Goal: Task Accomplishment & Management: Manage account settings

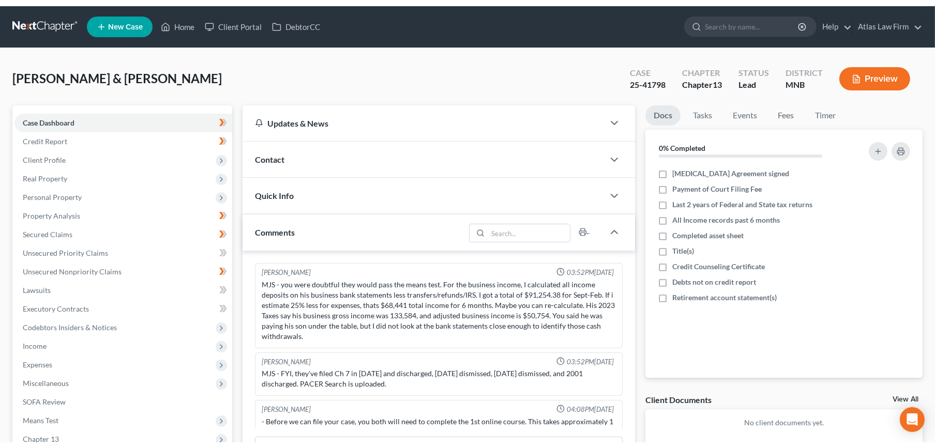
scroll to position [784, 0]
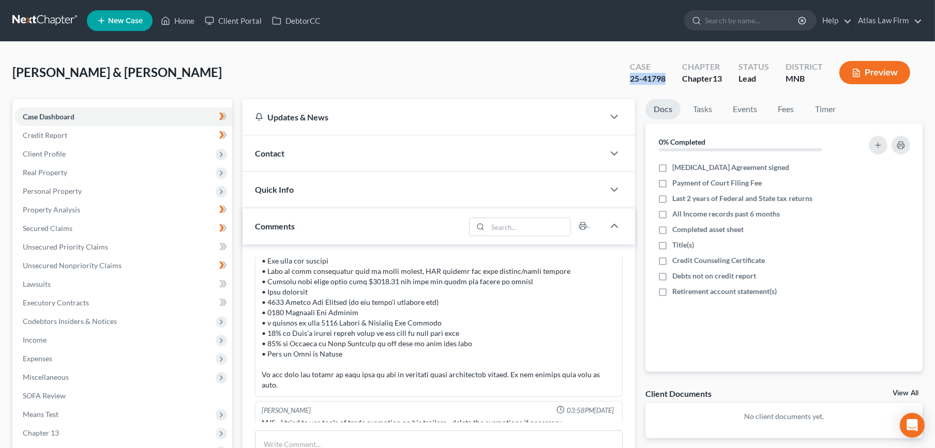
drag, startPoint x: 665, startPoint y: 82, endPoint x: 623, endPoint y: 83, distance: 41.9
click at [623, 83] on div "Case 25-41798" at bounding box center [647, 73] width 52 height 31
copy div "25-41798"
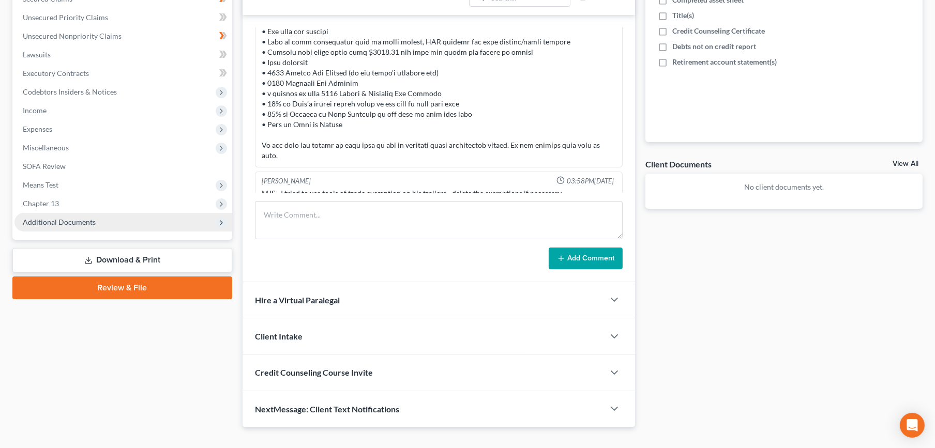
drag, startPoint x: 81, startPoint y: 225, endPoint x: 78, endPoint y: 240, distance: 15.3
click at [81, 225] on span "Additional Documents" at bounding box center [59, 222] width 73 height 9
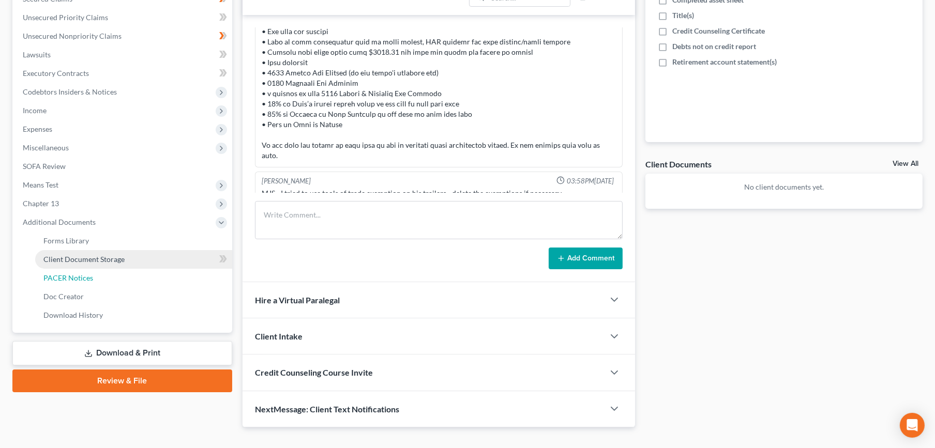
drag, startPoint x: 77, startPoint y: 271, endPoint x: 104, endPoint y: 271, distance: 27.4
click at [77, 271] on link "PACER Notices" at bounding box center [133, 278] width 197 height 19
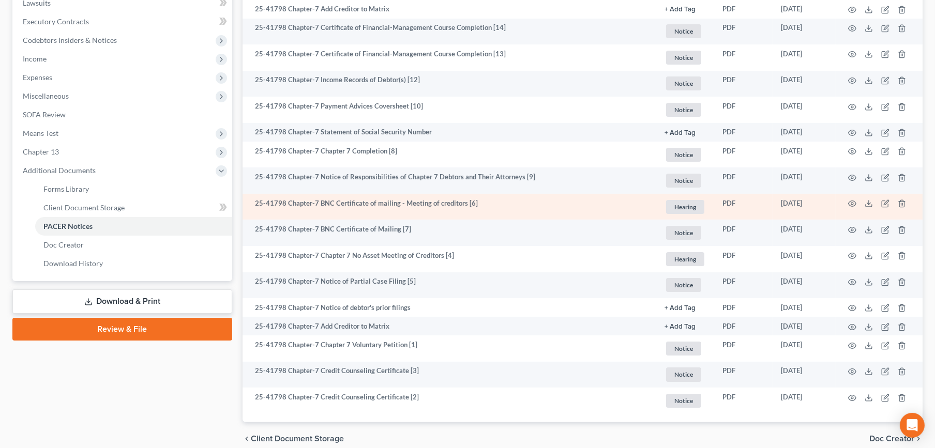
scroll to position [287, 0]
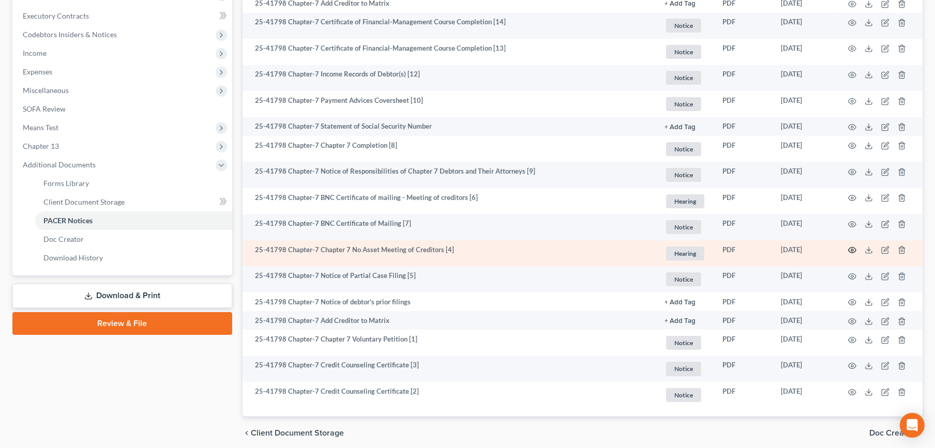
click at [855, 249] on icon "button" at bounding box center [852, 250] width 8 height 8
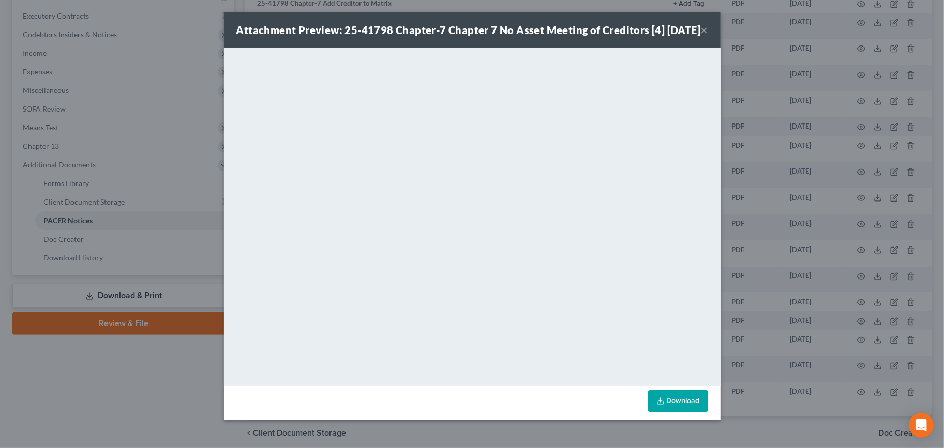
click at [703, 34] on button "×" at bounding box center [704, 30] width 7 height 12
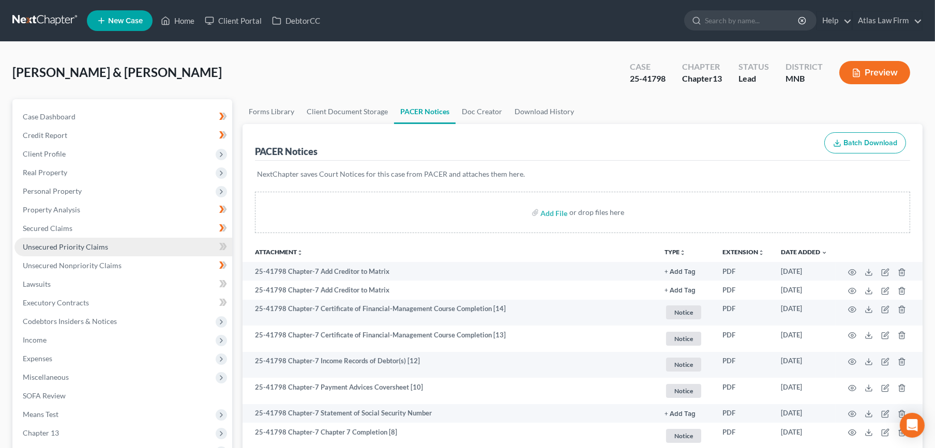
scroll to position [327, 0]
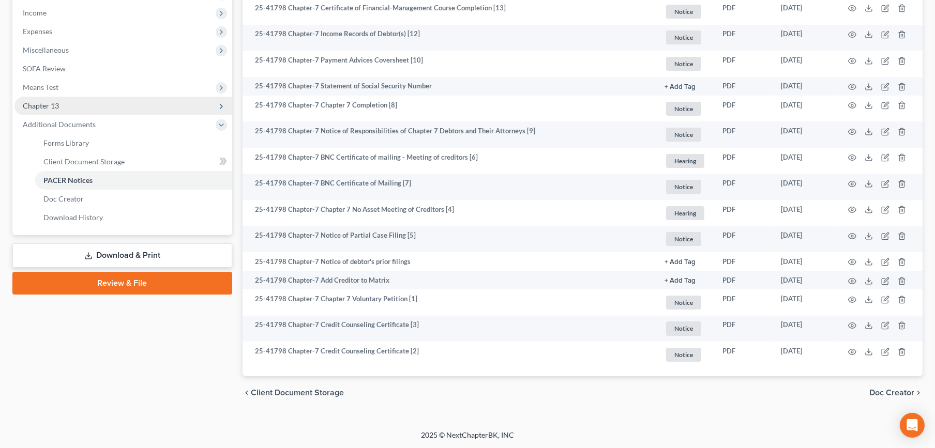
click at [83, 102] on span "Chapter 13" at bounding box center [123, 106] width 218 height 19
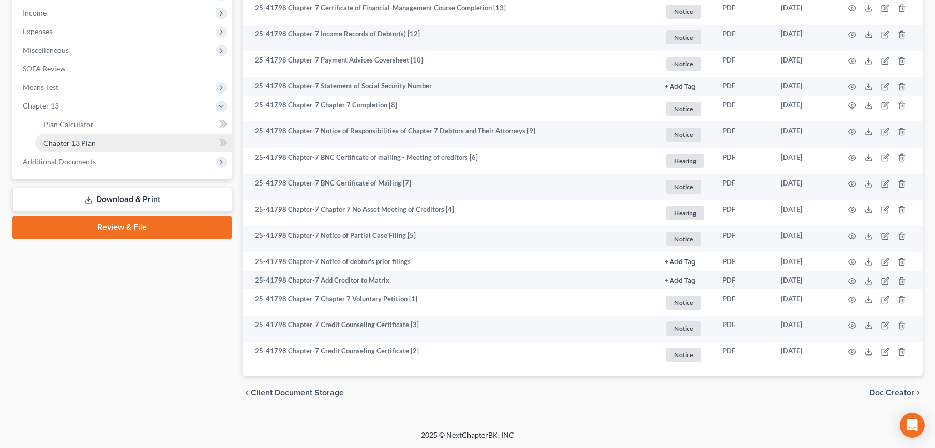
click at [81, 139] on span "Chapter 13 Plan" at bounding box center [69, 143] width 52 height 9
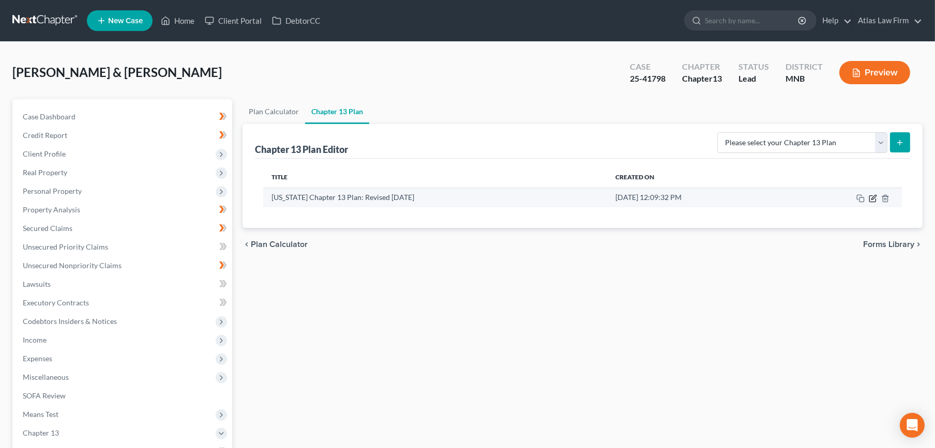
click at [873, 197] on icon "button" at bounding box center [873, 197] width 5 height 5
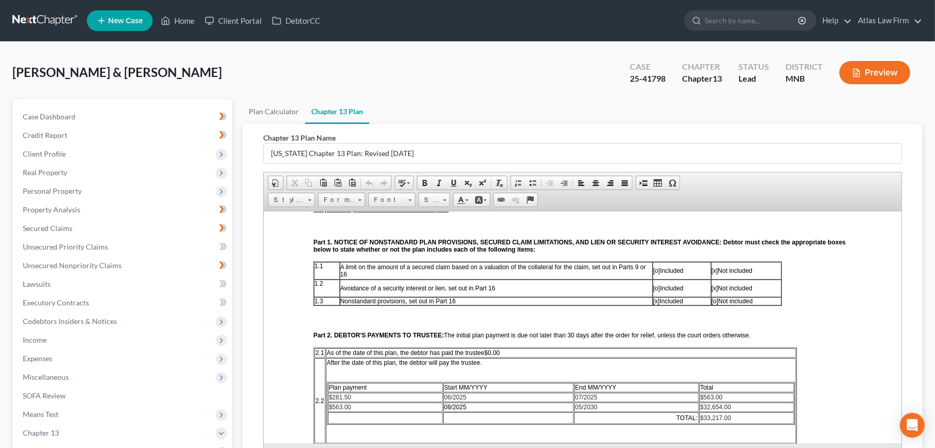
scroll to position [230, 0]
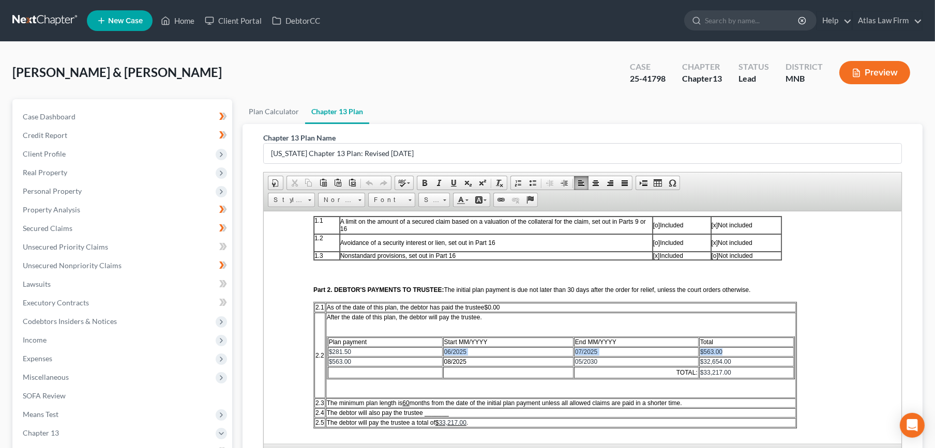
drag, startPoint x: 734, startPoint y: 348, endPoint x: 409, endPoint y: 348, distance: 325.2
click at [409, 348] on tr "$281.50 06/2025 07/2025 $563.00" at bounding box center [560, 351] width 466 height 9
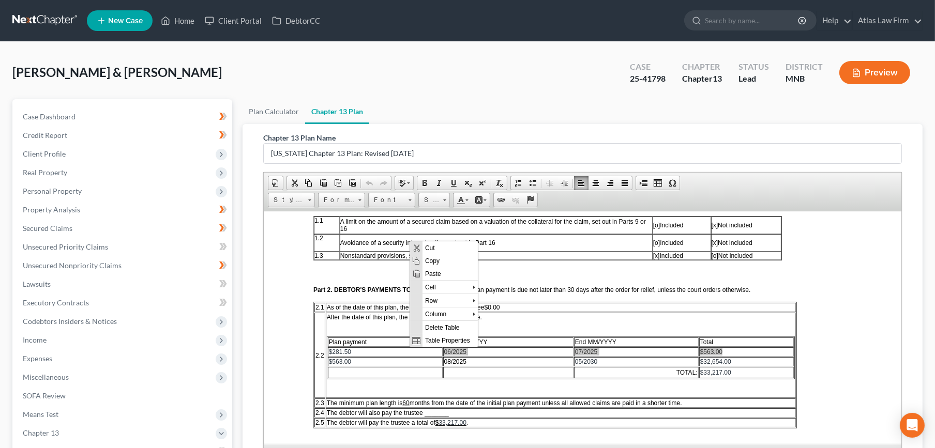
scroll to position [0, 0]
click at [449, 302] on span "Row" at bounding box center [447, 300] width 50 height 13
click at [507, 330] on span "Delete Rows" at bounding box center [520, 327] width 60 height 13
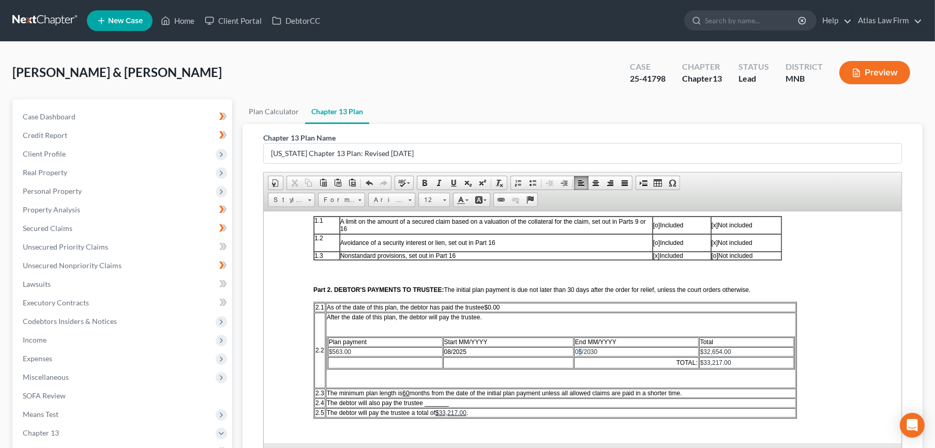
click at [577, 348] on span "05/2030" at bounding box center [585, 351] width 22 height 7
drag, startPoint x: 729, startPoint y: 351, endPoint x: 707, endPoint y: 350, distance: 21.2
click at [707, 350] on td "$ 32,654.00" at bounding box center [746, 351] width 95 height 9
copy span "33,780.00"
click at [751, 360] on td "$ 33,217.00" at bounding box center [746, 362] width 95 height 11
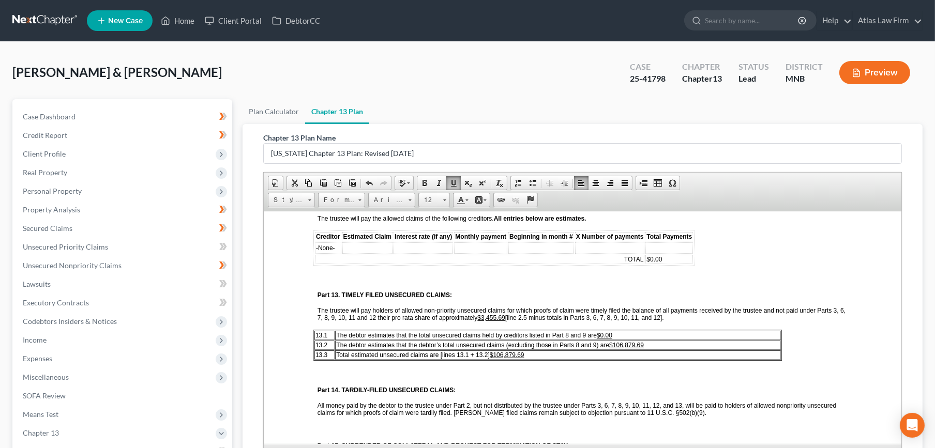
scroll to position [1953, 0]
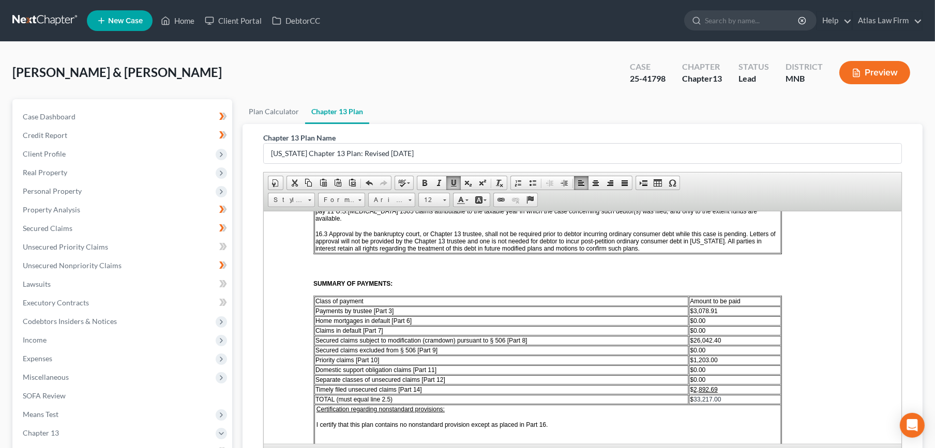
click at [720, 396] on span "33,217.00" at bounding box center [706, 399] width 27 height 7
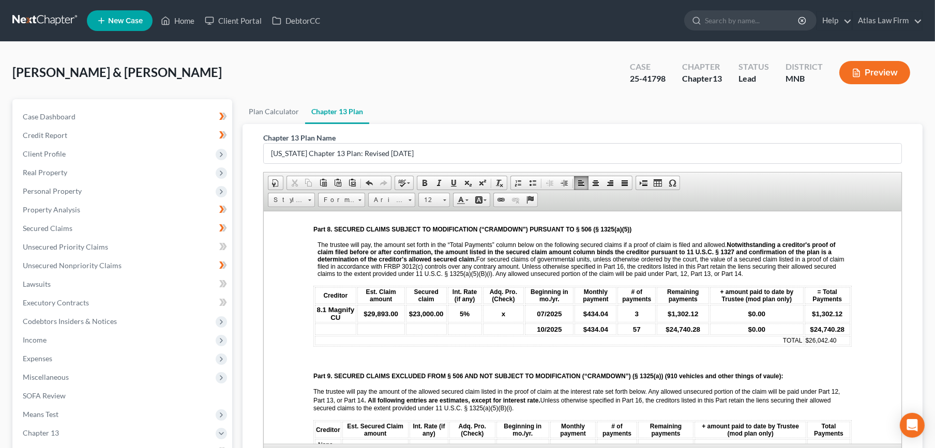
scroll to position [988, 0]
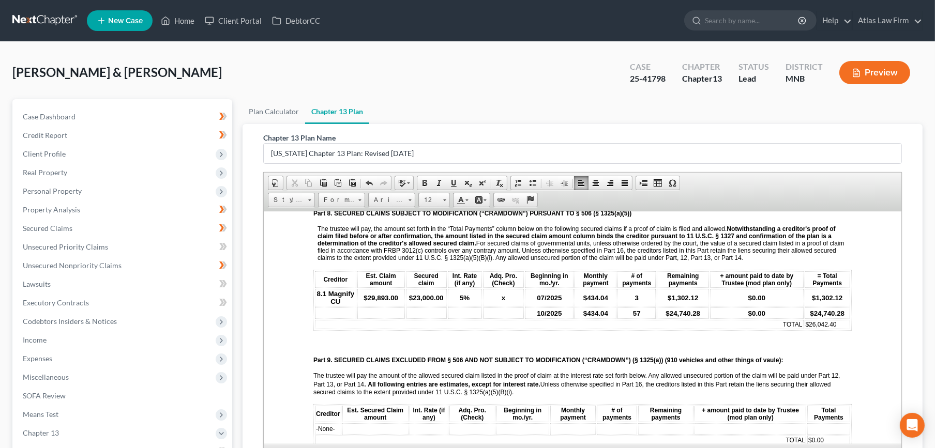
click at [878, 99] on ul "Plan Calculator Chapter 13 Plan" at bounding box center [582, 111] width 680 height 25
click at [885, 78] on button "Preview" at bounding box center [874, 72] width 71 height 23
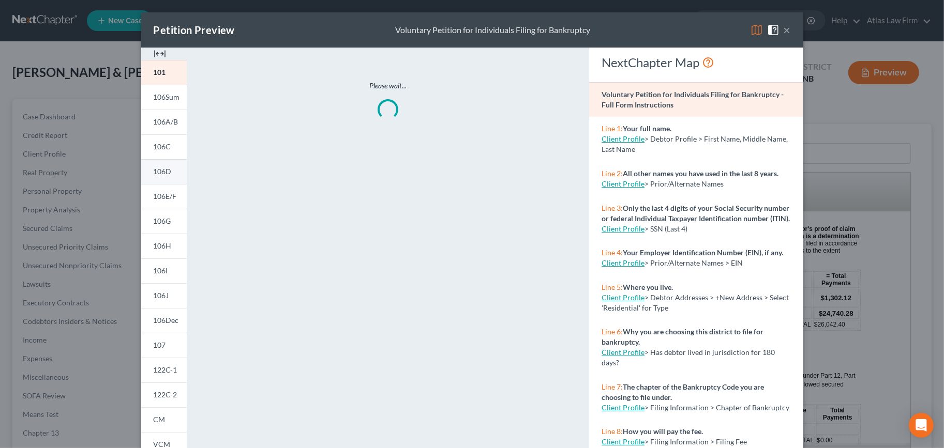
click at [169, 178] on link "106D" at bounding box center [163, 171] width 45 height 25
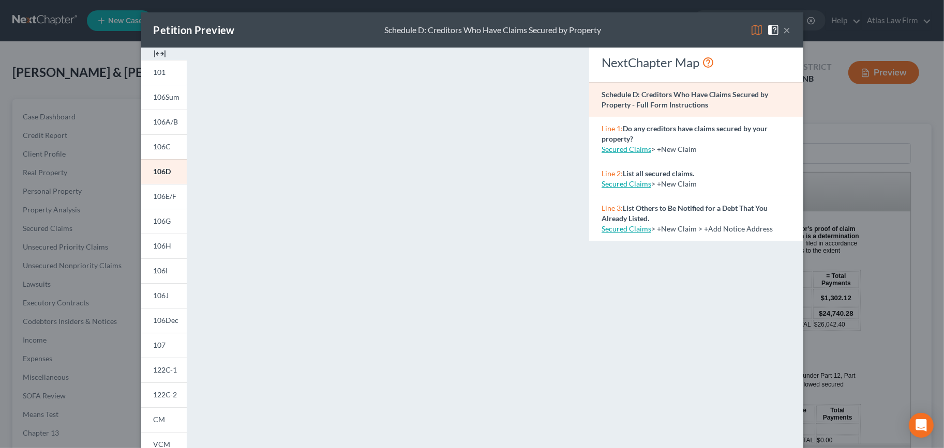
click at [753, 26] on img at bounding box center [756, 30] width 12 height 12
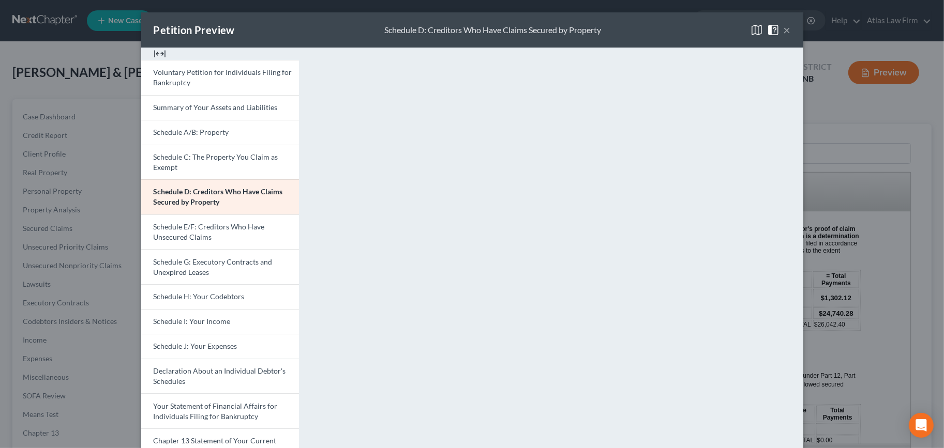
click at [778, 30] on span at bounding box center [775, 29] width 17 height 9
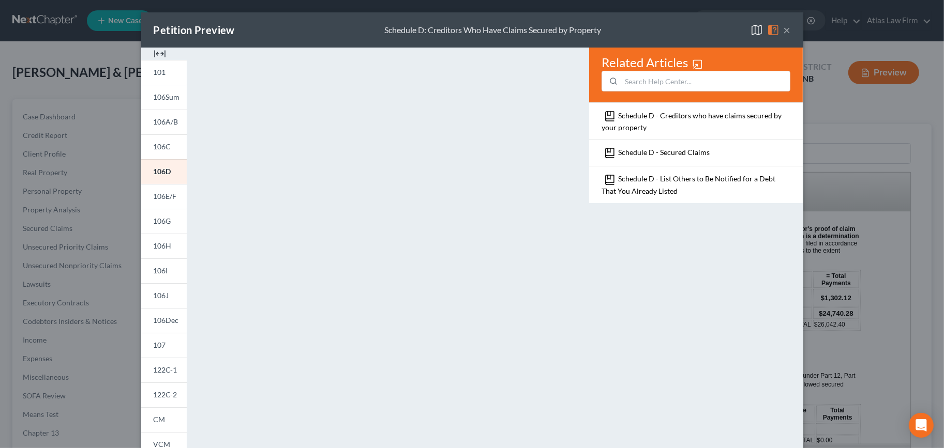
click at [739, 32] on div "Petition Preview Schedule D: Creditors Who Have Claims Secured by Property ×" at bounding box center [472, 29] width 662 height 35
click at [750, 32] on img at bounding box center [756, 30] width 12 height 12
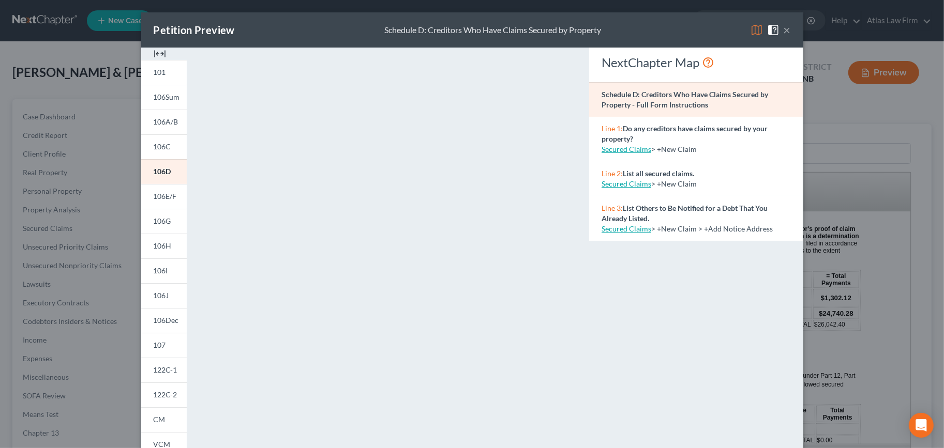
click at [783, 34] on button "×" at bounding box center [786, 30] width 7 height 12
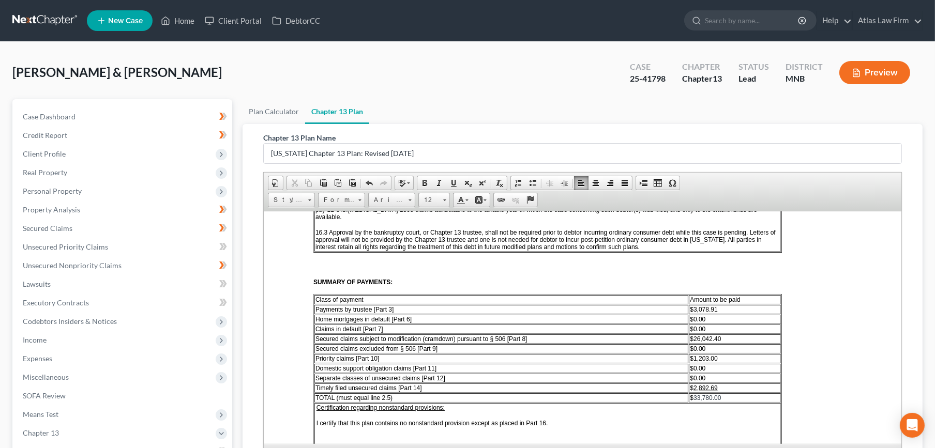
scroll to position [1965, 0]
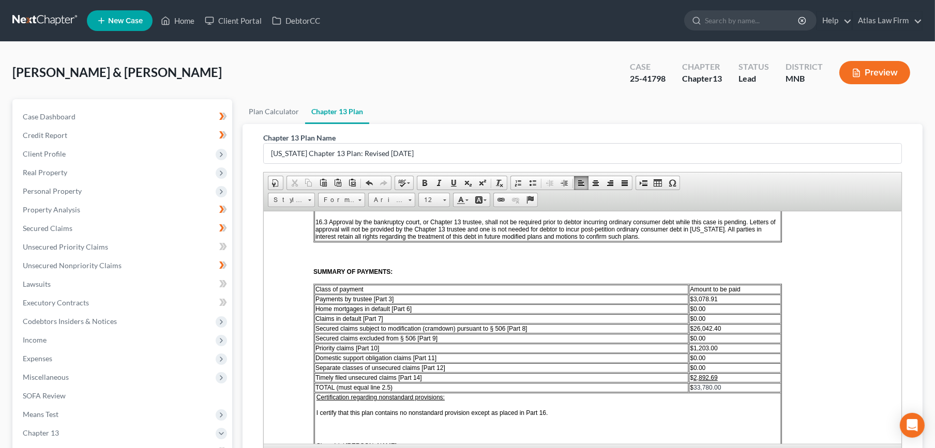
click at [729, 294] on td "$3,078.91" at bounding box center [734, 298] width 92 height 9
copy span "3,378.00"
click at [739, 373] on td "$ 2,892.69" at bounding box center [734, 377] width 92 height 9
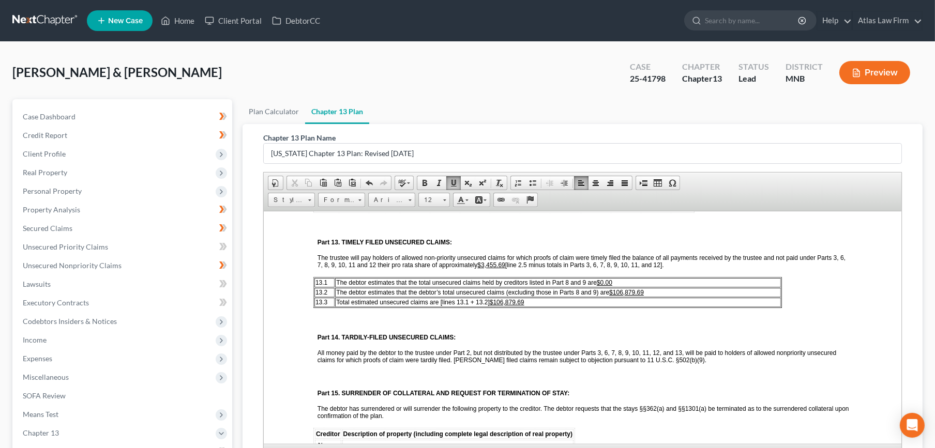
scroll to position [1562, 0]
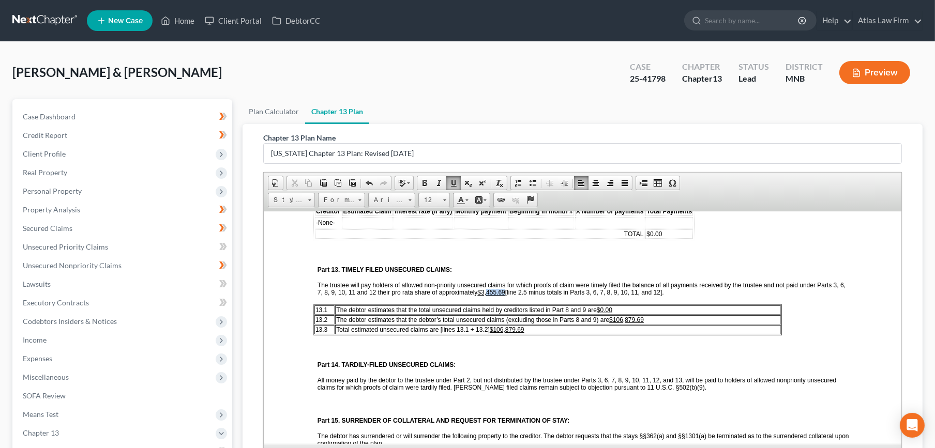
drag, startPoint x: 513, startPoint y: 275, endPoint x: 494, endPoint y: 275, distance: 19.1
click at [494, 281] on p "The trustee will pay holders of allowed non-priority unsecured claims for which…" at bounding box center [584, 288] width 534 height 14
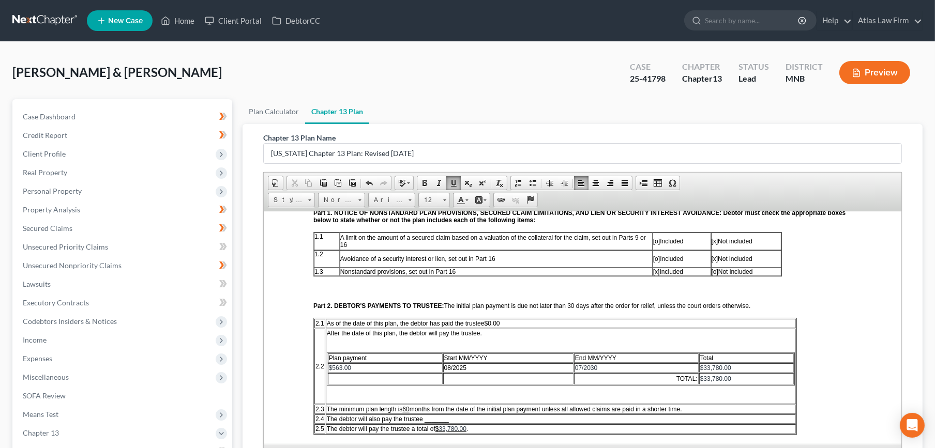
scroll to position [241, 0]
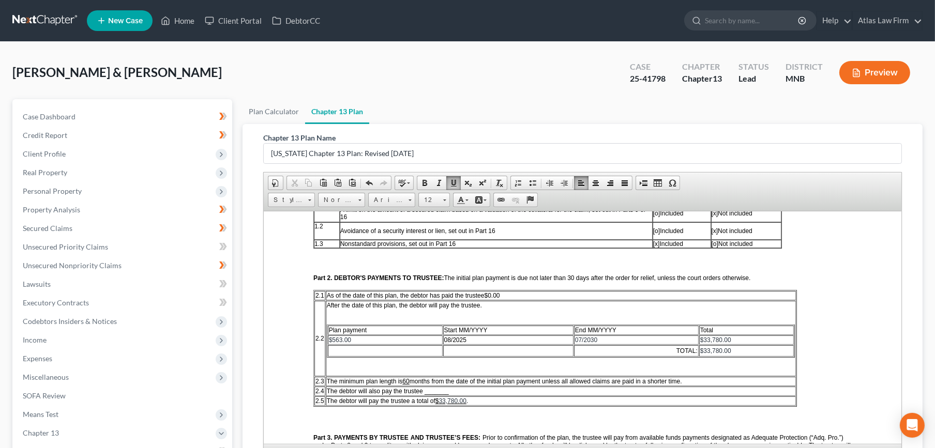
click at [485, 397] on td "The debtor will pay the trustee a total of $ 33,780.00 ." at bounding box center [560, 400] width 471 height 9
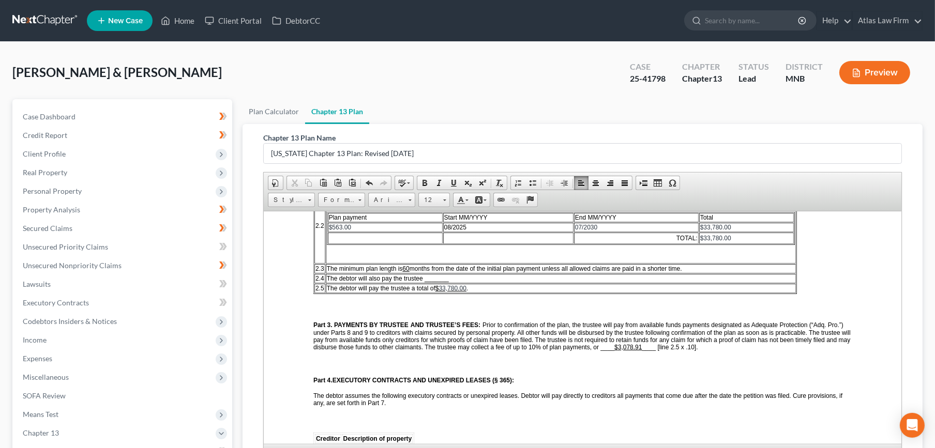
scroll to position [356, 0]
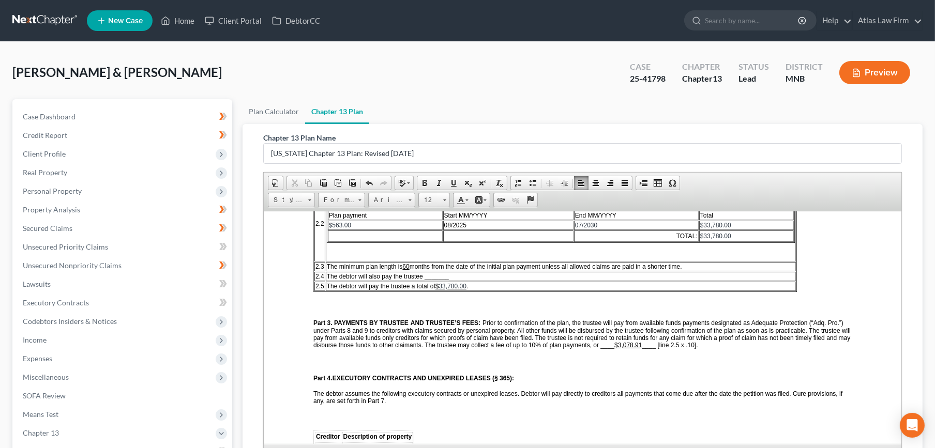
click at [668, 343] on span "____ [line 2.5 x .10]." at bounding box center [670, 344] width 56 height 7
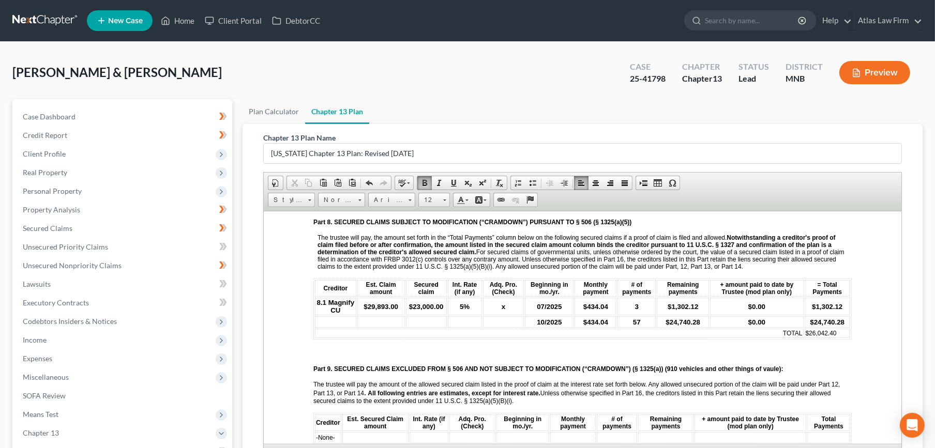
scroll to position [988, 0]
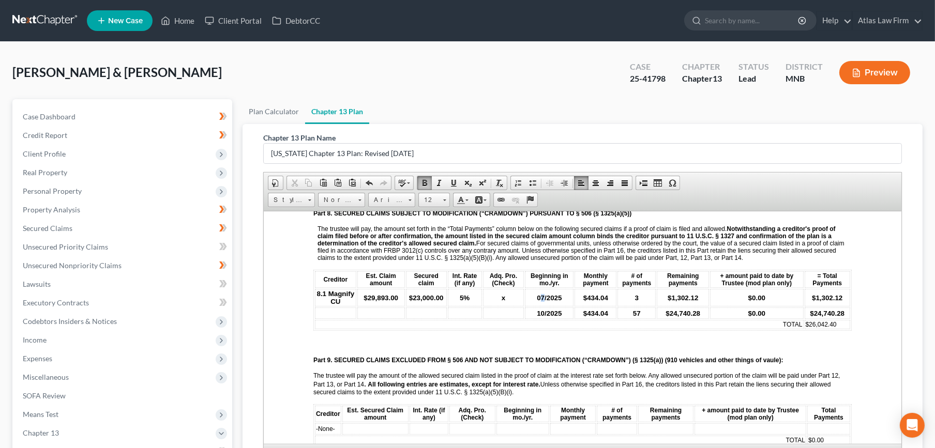
click at [540, 294] on small "07/2025" at bounding box center [548, 298] width 25 height 8
click at [539, 309] on small "10/2025" at bounding box center [548, 313] width 25 height 8
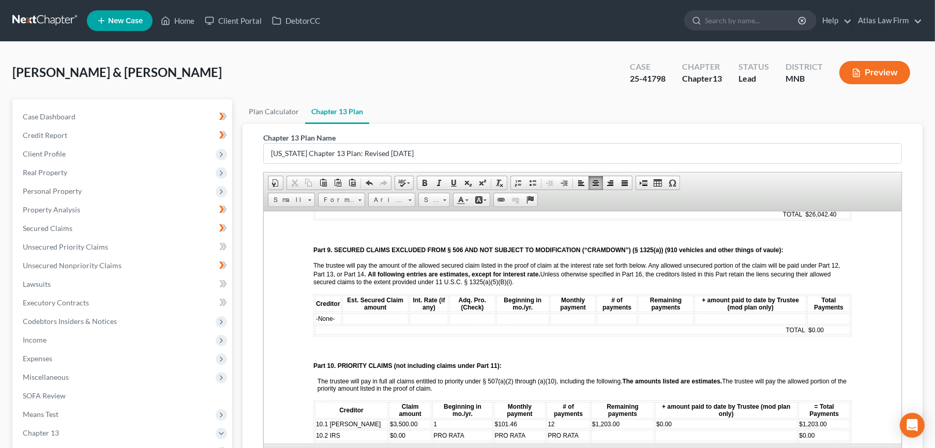
scroll to position [1103, 0]
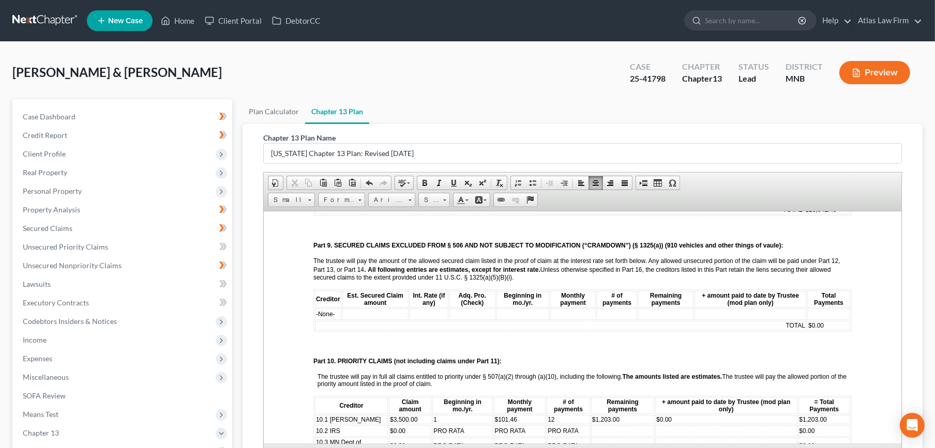
click at [888, 74] on button "Preview" at bounding box center [874, 72] width 71 height 23
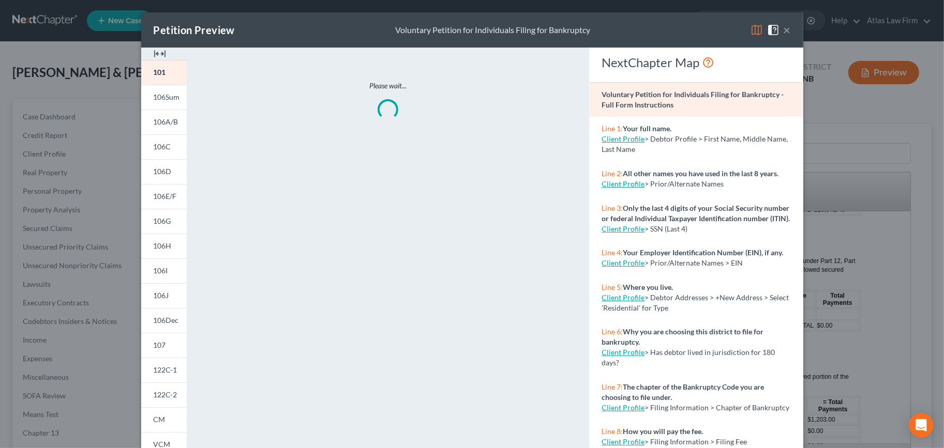
click at [750, 32] on img at bounding box center [756, 30] width 12 height 12
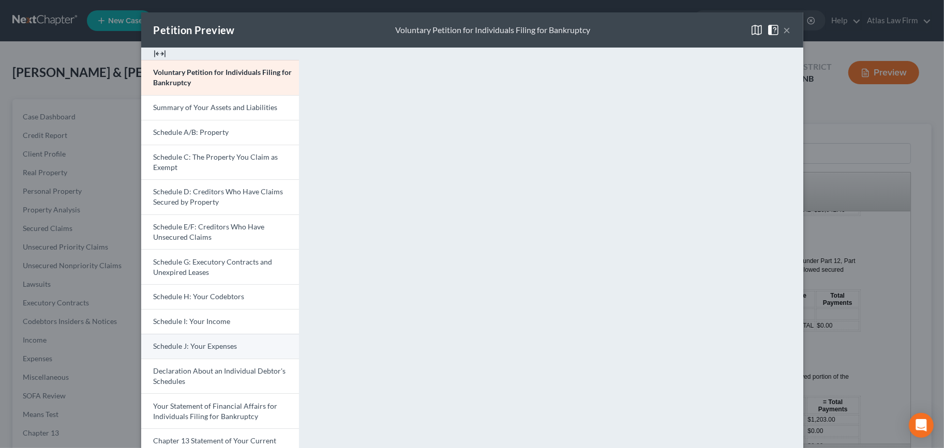
click at [255, 342] on link "Schedule J: Your Expenses" at bounding box center [220, 346] width 158 height 25
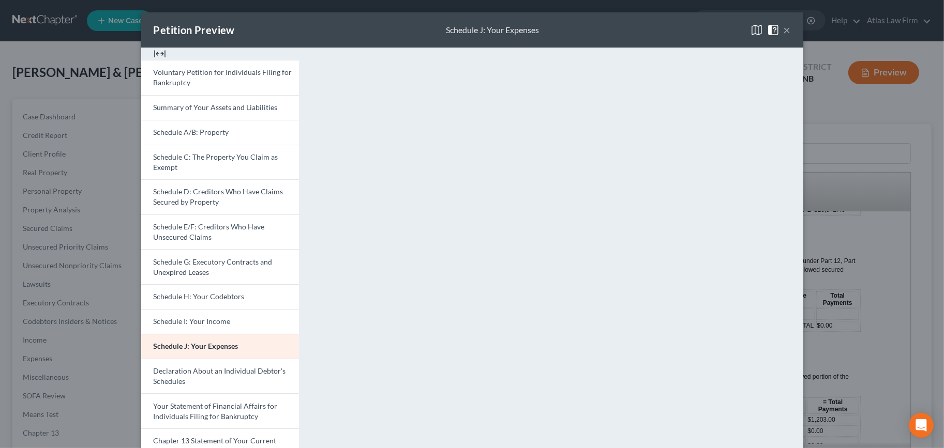
click at [783, 31] on button "×" at bounding box center [786, 30] width 7 height 12
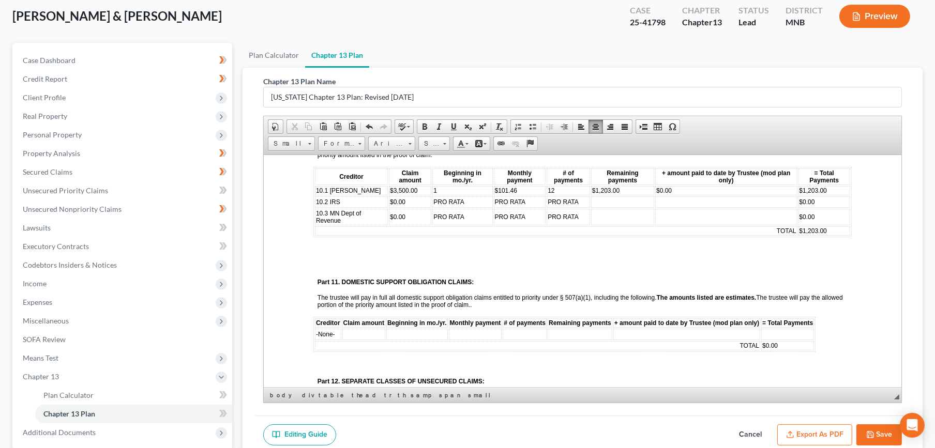
scroll to position [156, 0]
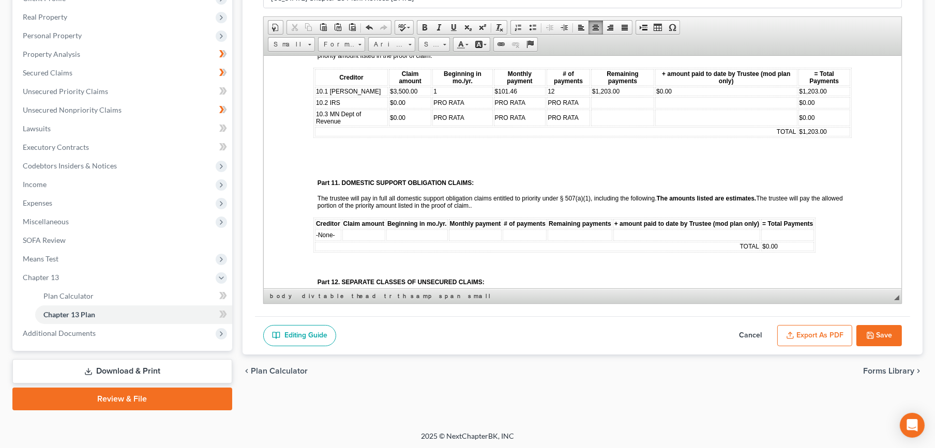
click at [824, 335] on button "Export as PDF" at bounding box center [814, 336] width 75 height 22
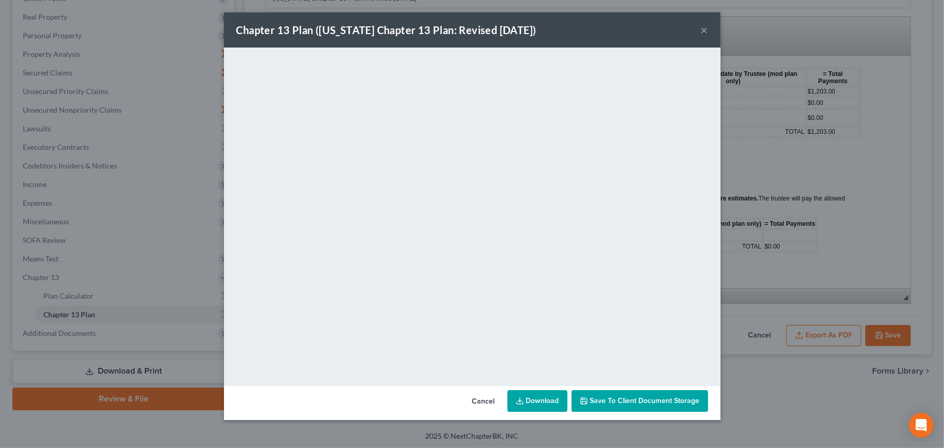
click at [551, 401] on link "Download" at bounding box center [537, 401] width 60 height 22
click at [702, 31] on button "×" at bounding box center [704, 30] width 7 height 12
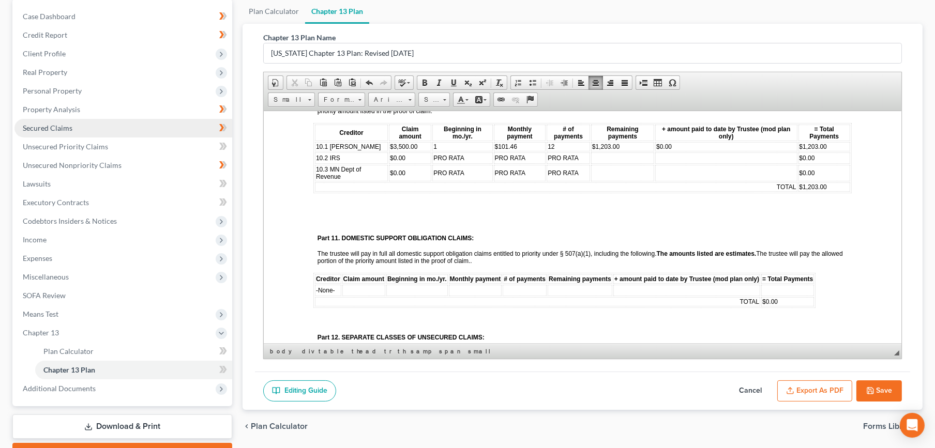
scroll to position [0, 0]
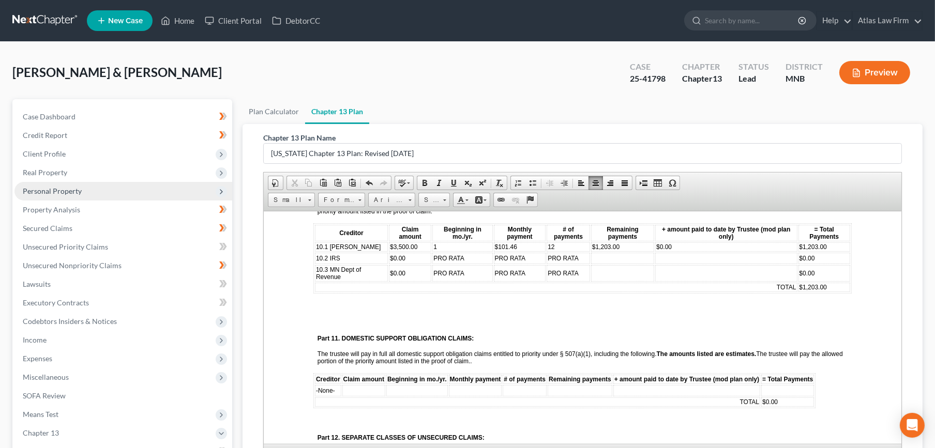
click at [110, 188] on span "Personal Property" at bounding box center [123, 191] width 218 height 19
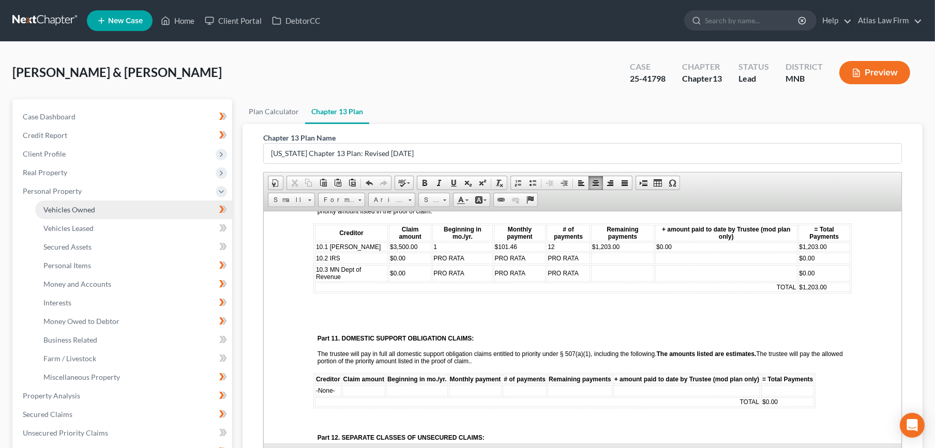
click at [110, 207] on link "Vehicles Owned" at bounding box center [133, 210] width 197 height 19
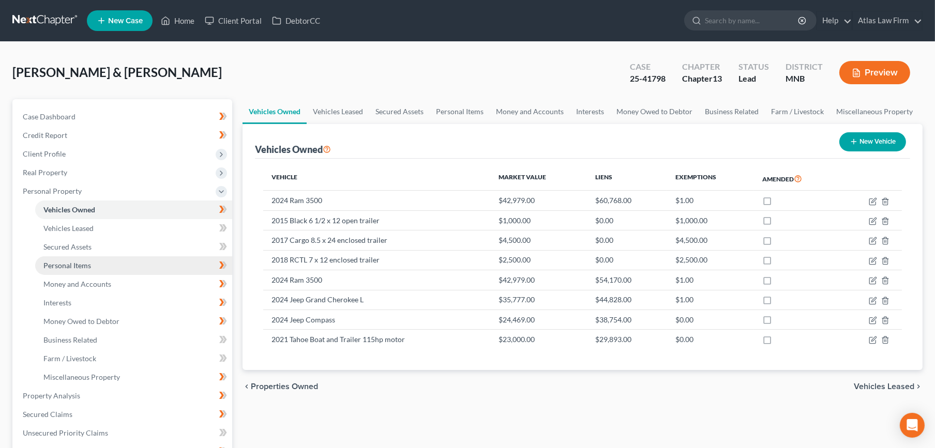
click at [110, 272] on link "Personal Items" at bounding box center [133, 265] width 197 height 19
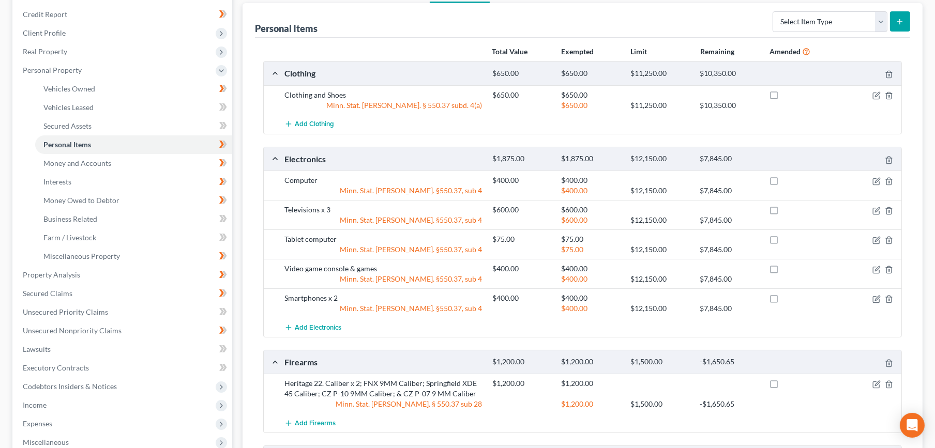
scroll to position [287, 0]
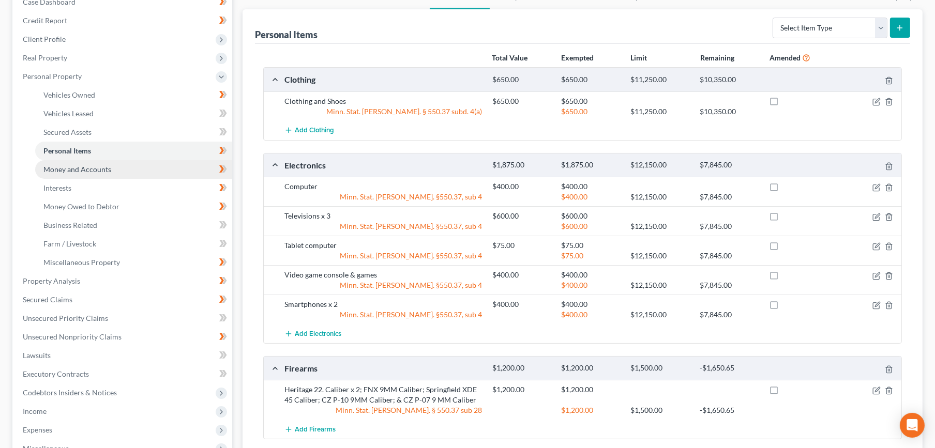
click at [101, 165] on span "Money and Accounts" at bounding box center [77, 169] width 68 height 9
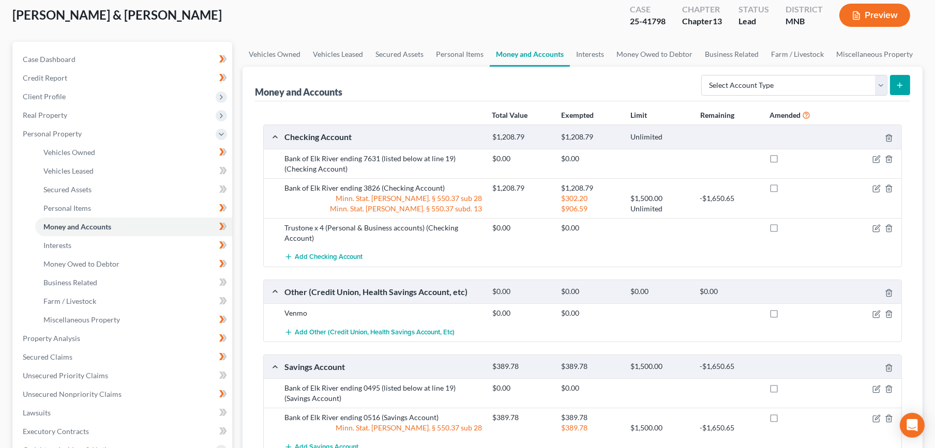
scroll to position [115, 0]
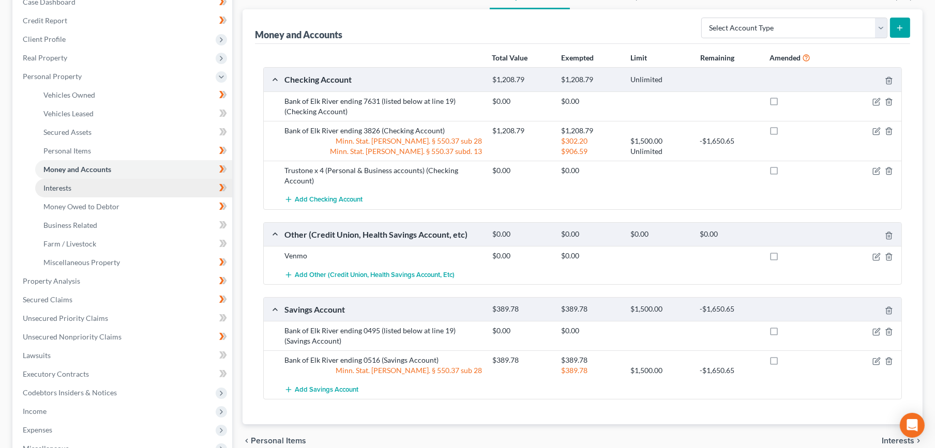
click at [132, 195] on link "Interests" at bounding box center [133, 188] width 197 height 19
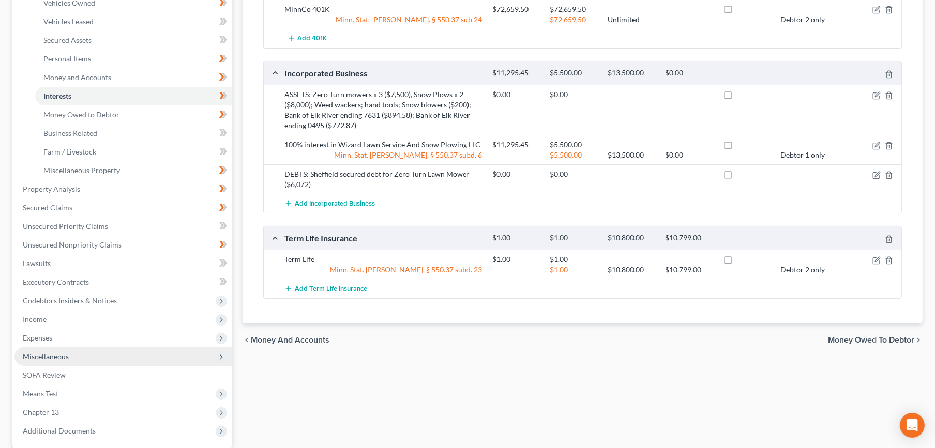
scroll to position [305, 0]
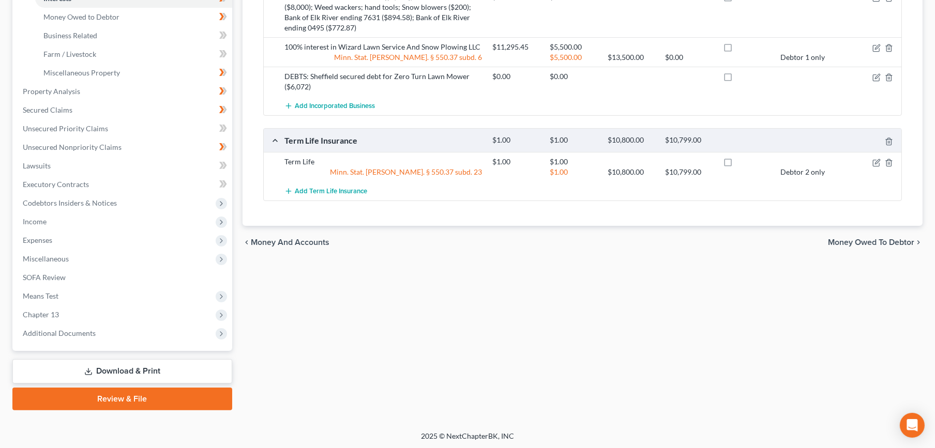
drag, startPoint x: 124, startPoint y: 367, endPoint x: 232, endPoint y: 367, distance: 107.5
click at [124, 367] on link "Download & Print" at bounding box center [122, 371] width 220 height 24
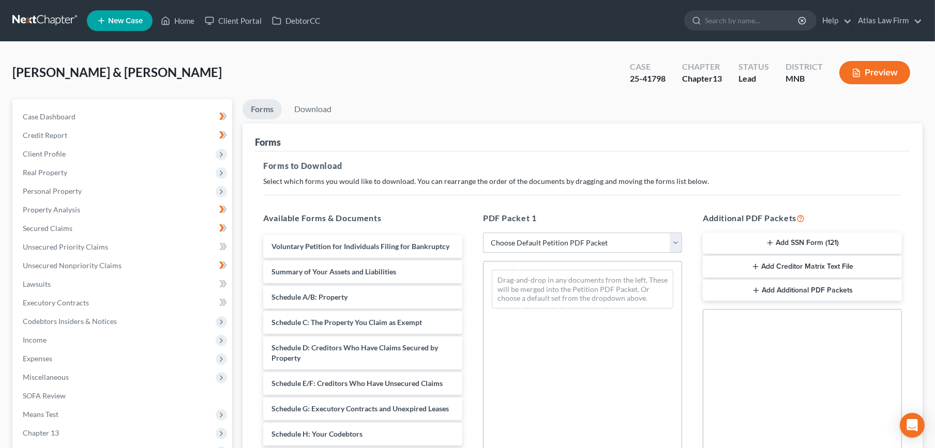
click at [555, 242] on select "Choose Default Petition PDF Packet Complete Bankruptcy Petition (all forms and …" at bounding box center [582, 243] width 199 height 21
select select "0"
click at [483, 233] on select "Choose Default Petition PDF Packet Complete Bankruptcy Petition (all forms and …" at bounding box center [582, 243] width 199 height 21
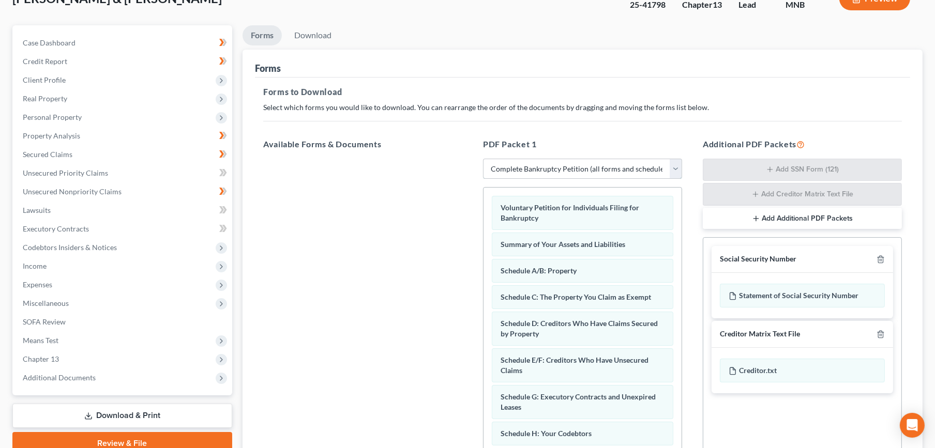
scroll to position [191, 0]
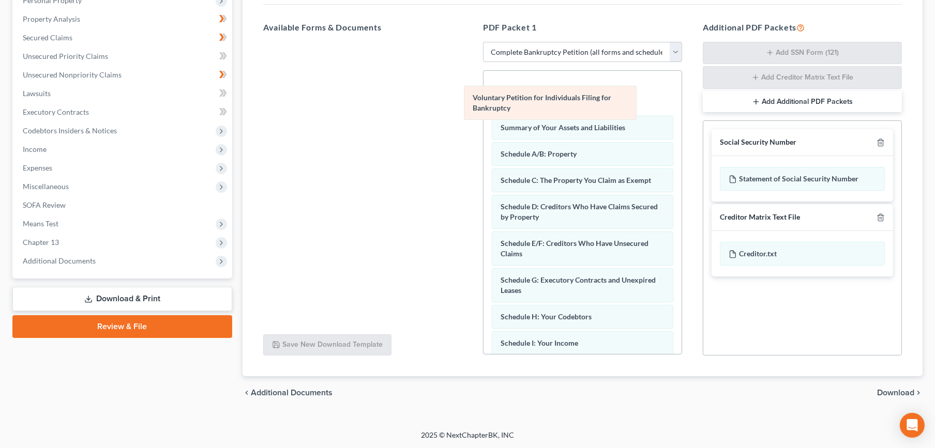
drag, startPoint x: 528, startPoint y: 95, endPoint x: 348, endPoint y: 101, distance: 180.0
click at [483, 101] on div "Voluntary Petition for Individuals Filing for Bankruptcy Voluntary Petition for…" at bounding box center [582, 377] width 198 height 612
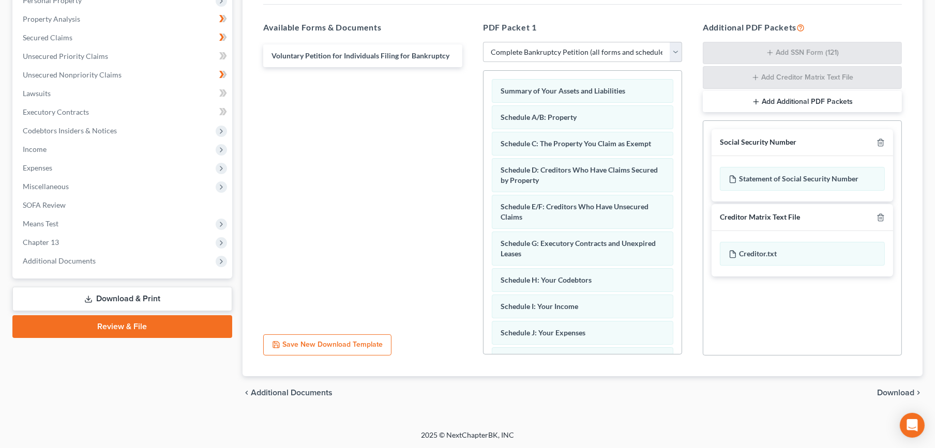
click at [888, 389] on span "Download" at bounding box center [895, 393] width 37 height 8
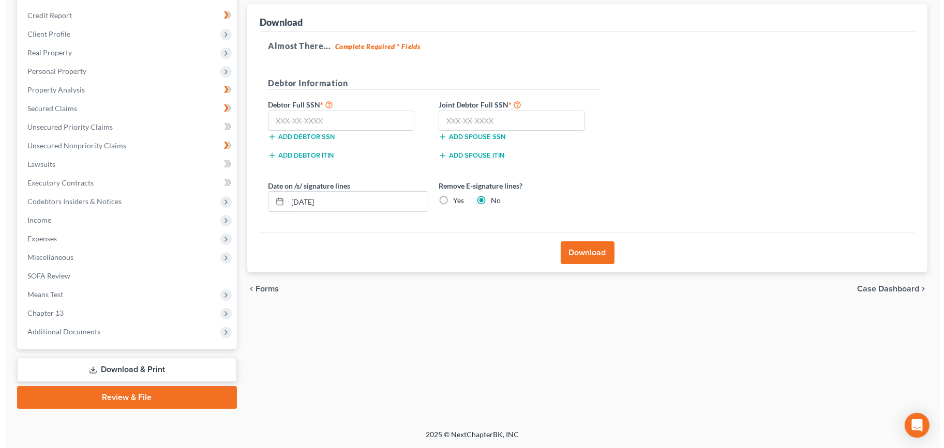
scroll to position [118, 0]
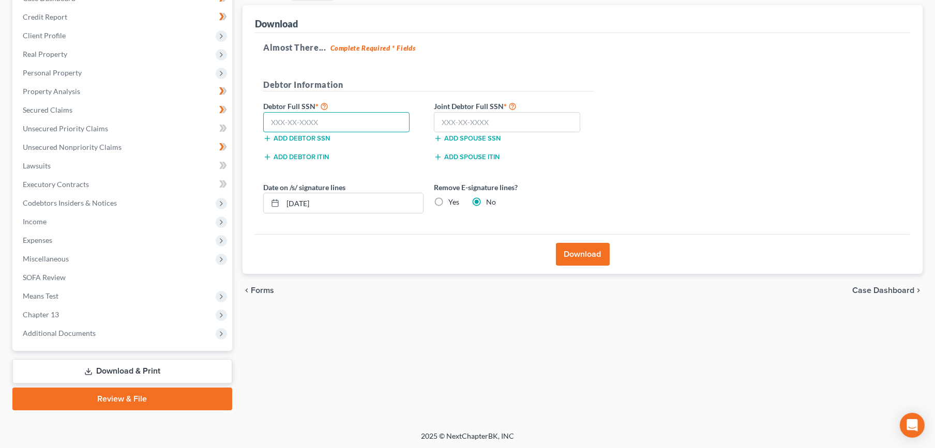
click at [352, 121] on input "text" at bounding box center [336, 122] width 146 height 21
paste input "473-74-8069"
type input "473-74-8069"
click at [517, 114] on input "text" at bounding box center [507, 122] width 146 height 21
paste input "474-94-7459"
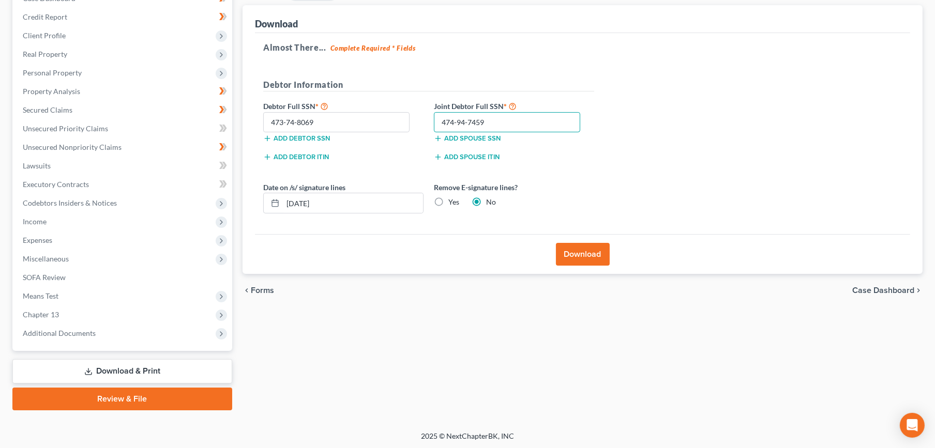
type input "474-94-7459"
click at [579, 256] on button "Download" at bounding box center [583, 254] width 54 height 23
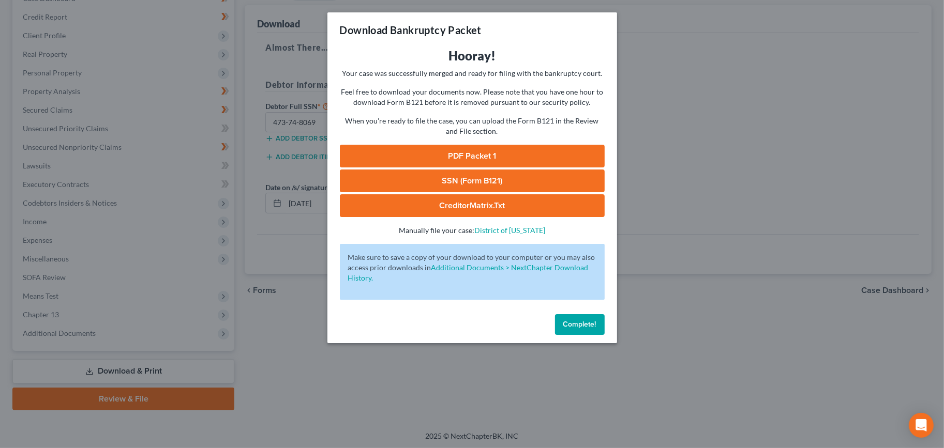
click at [427, 151] on link "PDF Packet 1" at bounding box center [472, 156] width 265 height 23
click at [581, 320] on span "Complete!" at bounding box center [579, 324] width 33 height 9
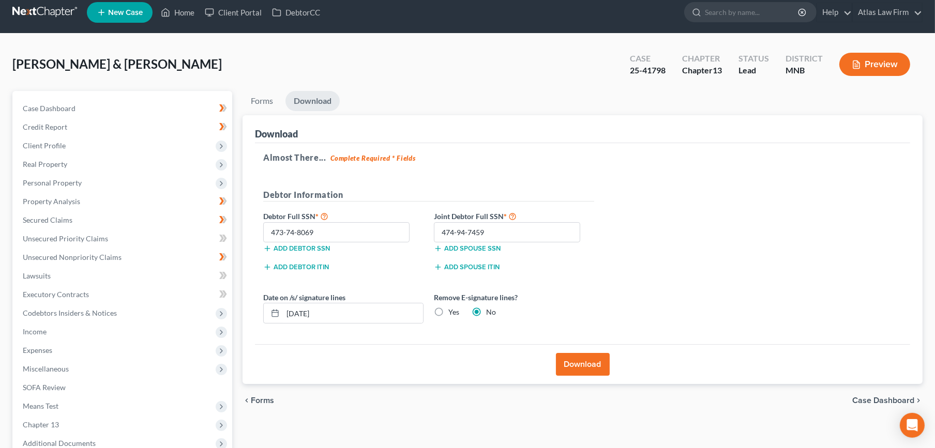
scroll to position [0, 0]
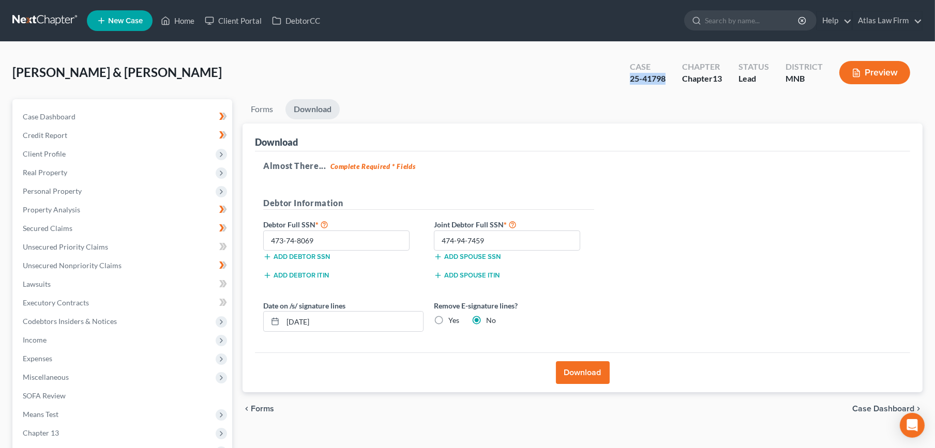
drag, startPoint x: 670, startPoint y: 80, endPoint x: 631, endPoint y: 85, distance: 39.6
click at [631, 85] on div "Case 25-41798" at bounding box center [647, 73] width 52 height 31
copy div "25-41798"
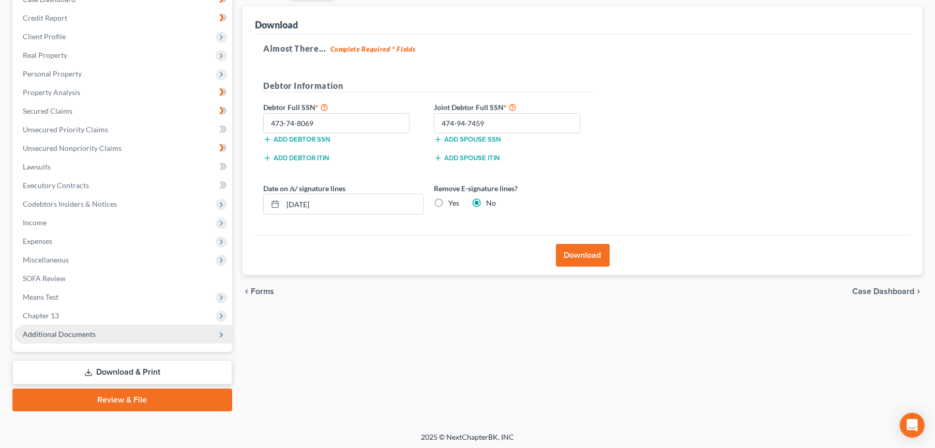
scroll to position [118, 0]
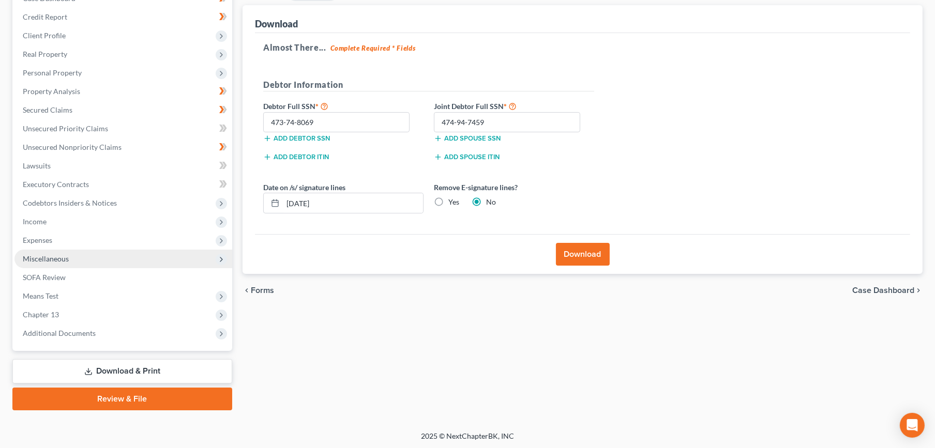
click at [77, 261] on span "Miscellaneous" at bounding box center [123, 259] width 218 height 19
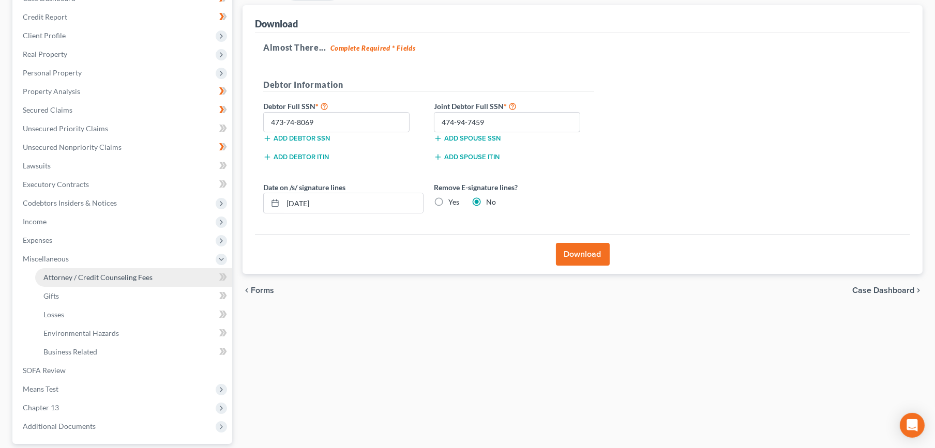
click at [87, 278] on span "Attorney / Credit Counseling Fees" at bounding box center [97, 277] width 109 height 9
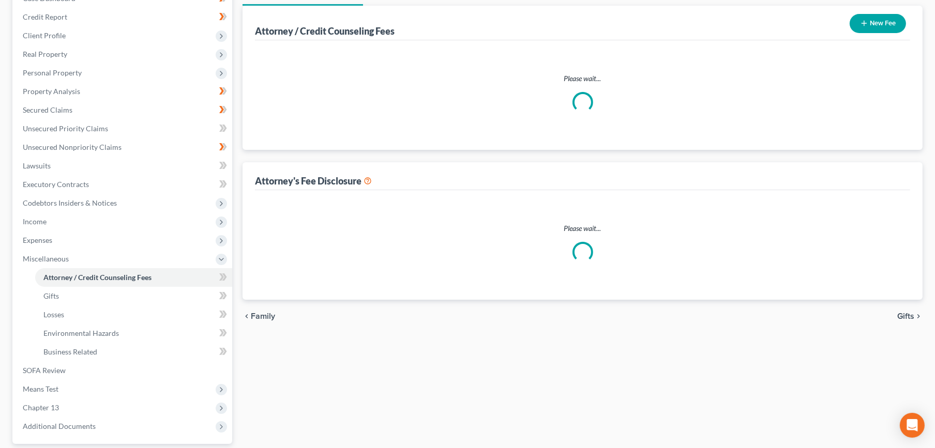
scroll to position [69, 0]
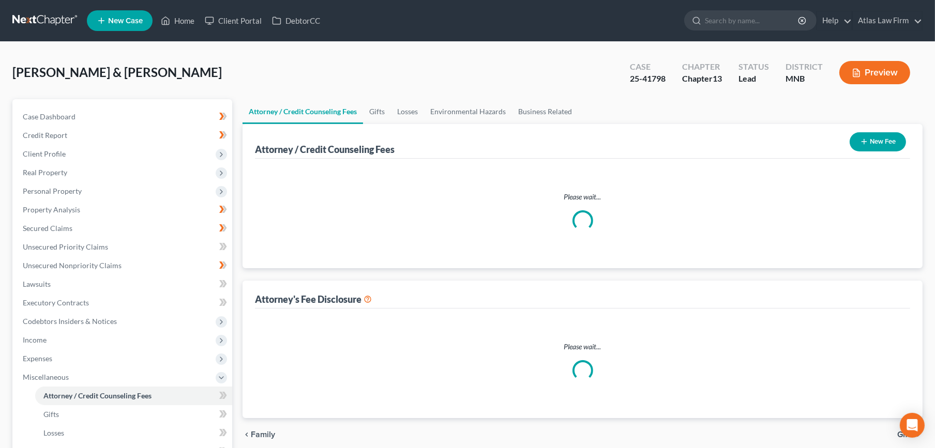
select select "0"
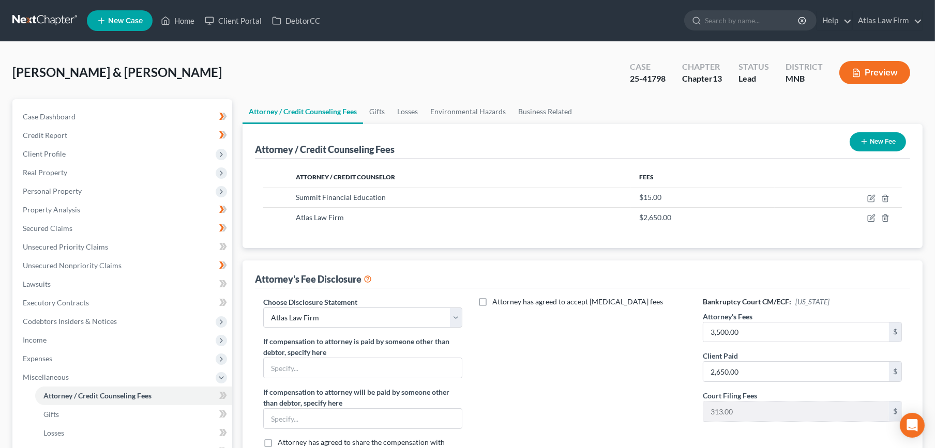
scroll to position [0, 0]
type input "2,297"
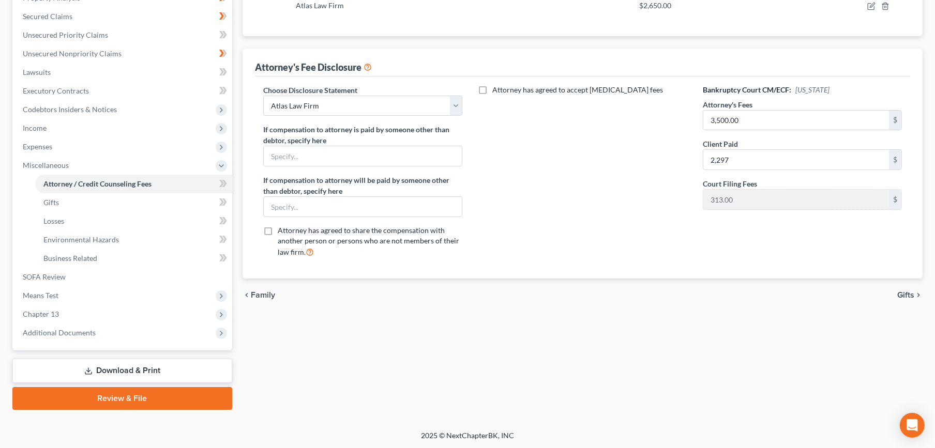
click at [905, 293] on span "Gifts" at bounding box center [905, 295] width 17 height 8
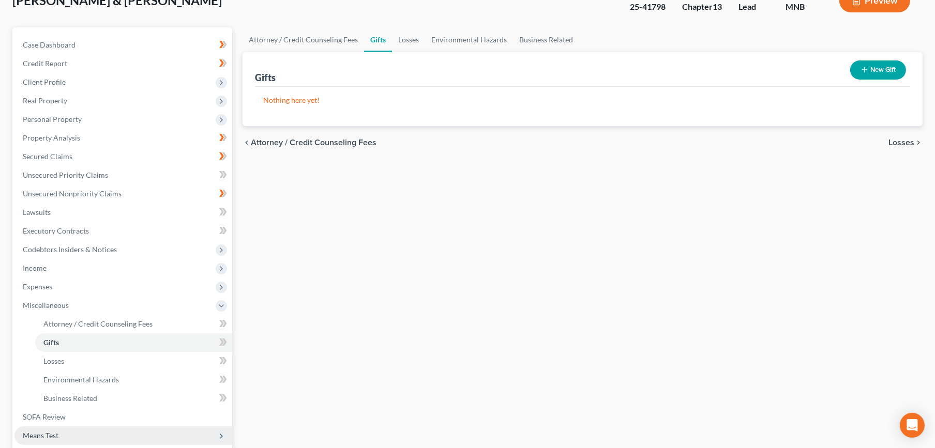
scroll to position [212, 0]
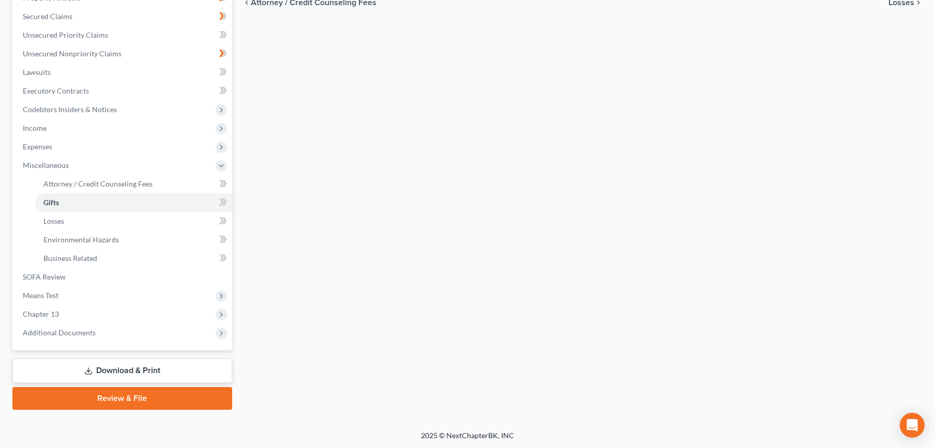
click at [73, 367] on link "Download & Print" at bounding box center [122, 371] width 220 height 24
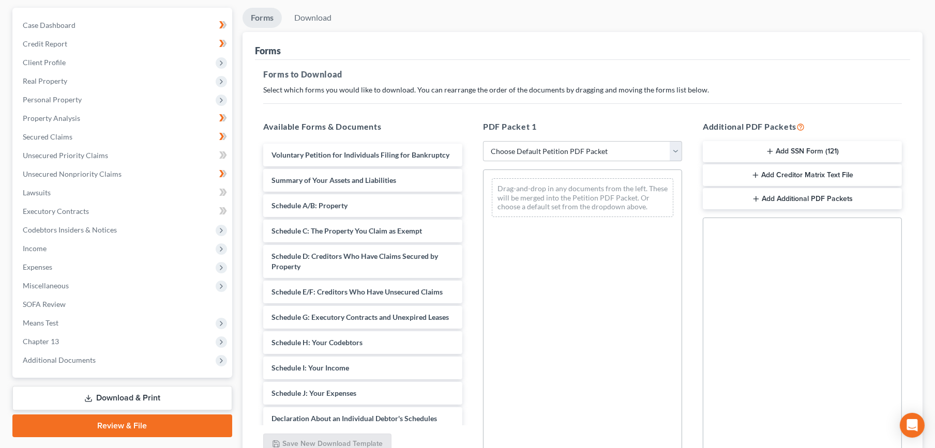
scroll to position [190, 0]
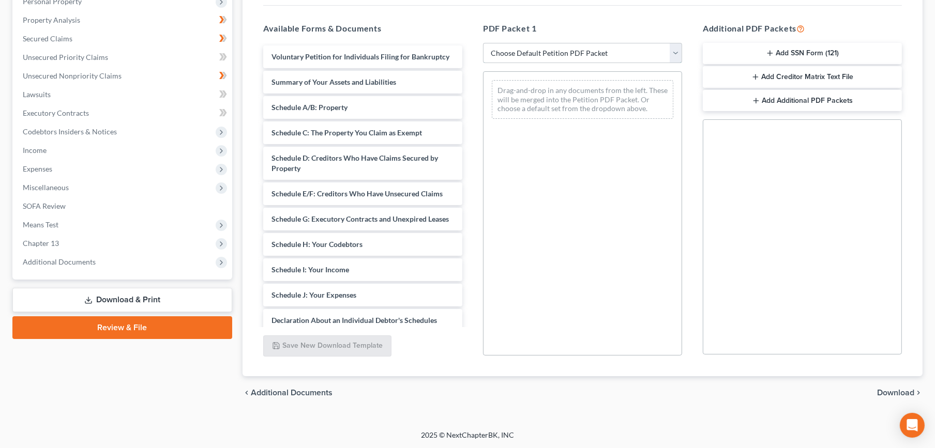
click at [585, 52] on select "Choose Default Petition PDF Packet Complete Bankruptcy Petition (all forms and …" at bounding box center [582, 53] width 199 height 21
select select "0"
click at [483, 43] on select "Choose Default Petition PDF Packet Complete Bankruptcy Petition (all forms and …" at bounding box center [582, 53] width 199 height 21
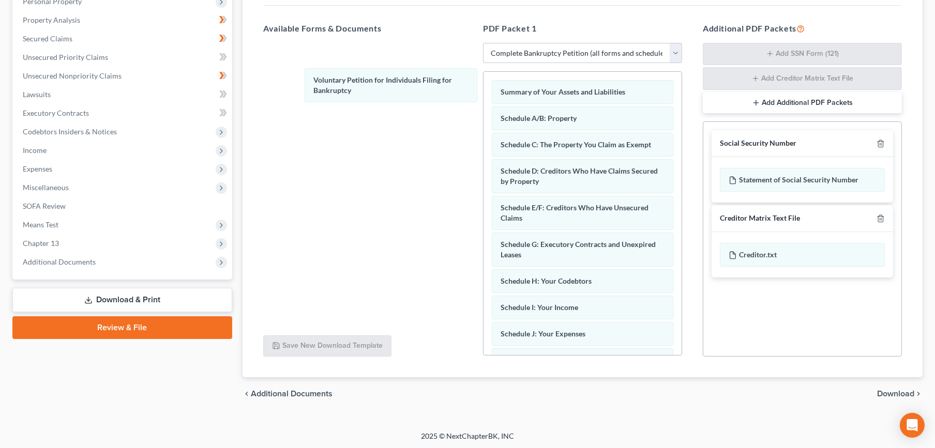
drag, startPoint x: 526, startPoint y: 100, endPoint x: 520, endPoint y: 100, distance: 6.2
click at [483, 88] on div "Voluntary Petition for Individuals Filing for Bankruptcy Voluntary Petition for…" at bounding box center [582, 360] width 198 height 576
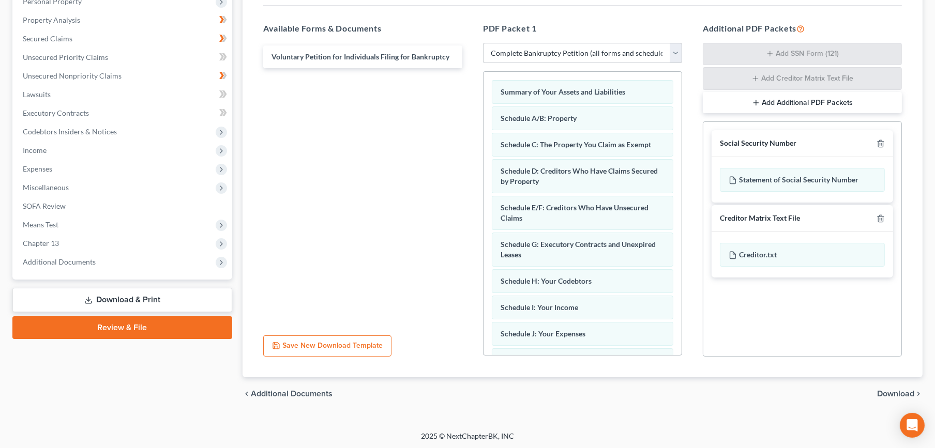
click at [881, 390] on span "Download" at bounding box center [895, 394] width 37 height 8
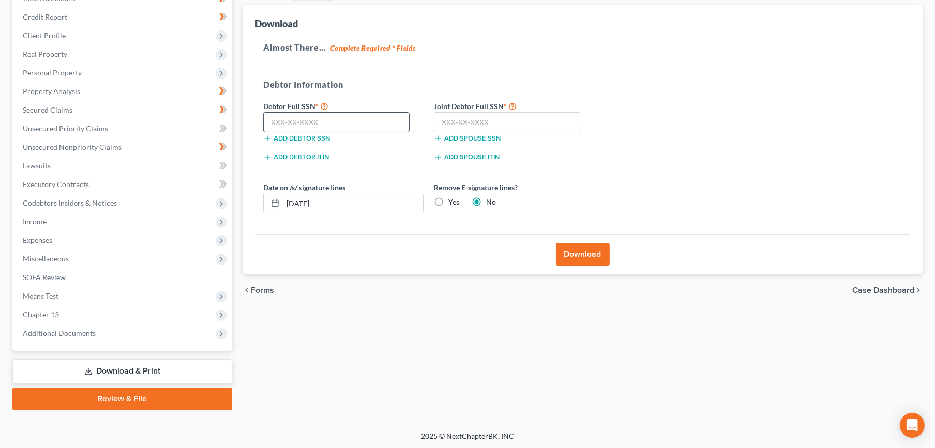
drag, startPoint x: 361, startPoint y: 107, endPoint x: 360, endPoint y: 118, distance: 11.0
click at [361, 107] on label "Debtor Full SSN *" at bounding box center [343, 106] width 171 height 12
click at [360, 120] on input "text" at bounding box center [336, 122] width 146 height 21
paste input "473-74-8069"
type input "473-74-8069"
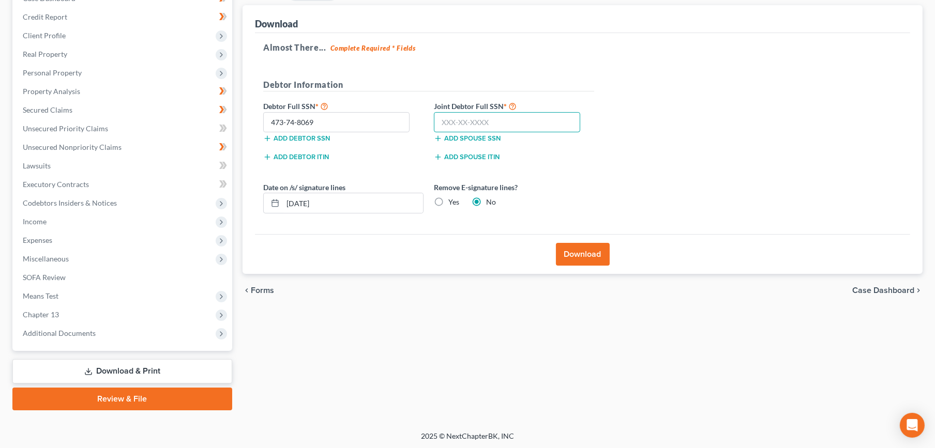
click at [565, 123] on input "text" at bounding box center [507, 122] width 146 height 21
paste input "474-94-7459"
type input "474-94-7459"
click at [595, 246] on button "Download" at bounding box center [583, 254] width 54 height 23
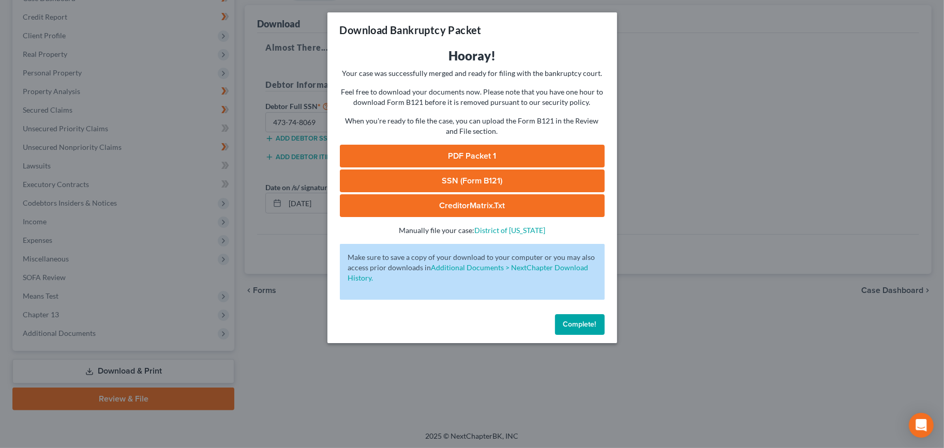
click at [494, 158] on link "PDF Packet 1" at bounding box center [472, 156] width 265 height 23
drag, startPoint x: 578, startPoint y: 319, endPoint x: 554, endPoint y: 328, distance: 25.1
click at [578, 318] on button "Complete!" at bounding box center [580, 324] width 50 height 21
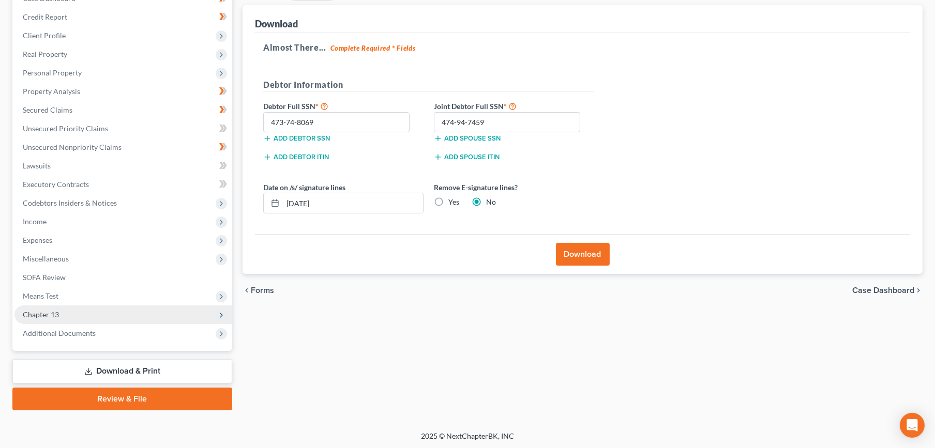
click at [60, 306] on span "Chapter 13" at bounding box center [123, 315] width 218 height 19
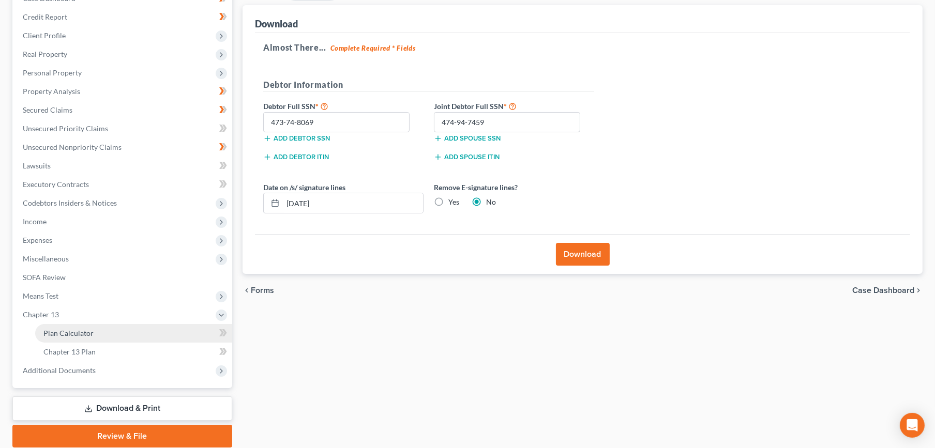
click at [65, 331] on span "Plan Calculator" at bounding box center [68, 333] width 50 height 9
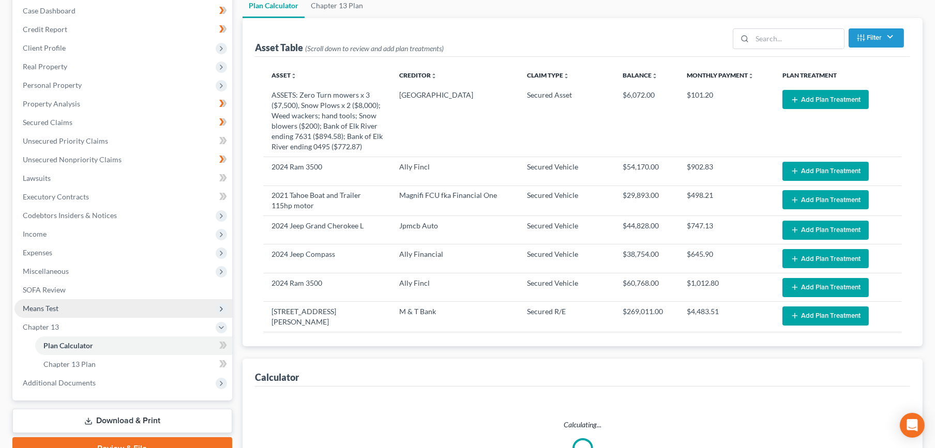
scroll to position [172, 0]
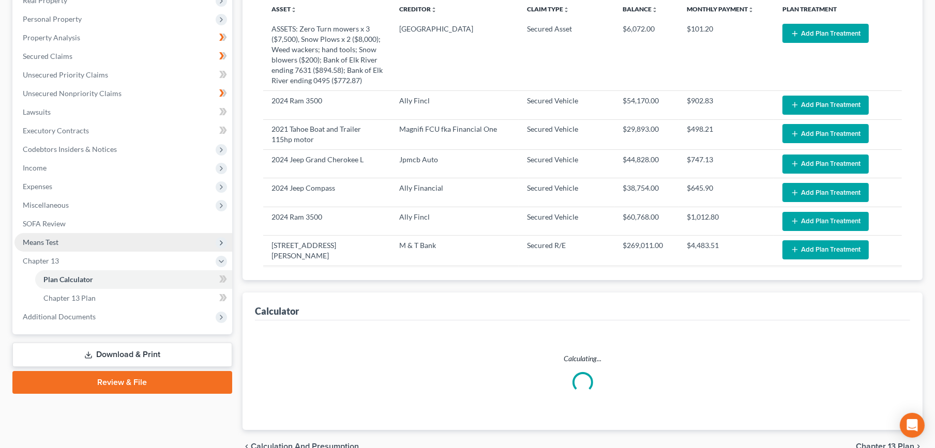
select select "59"
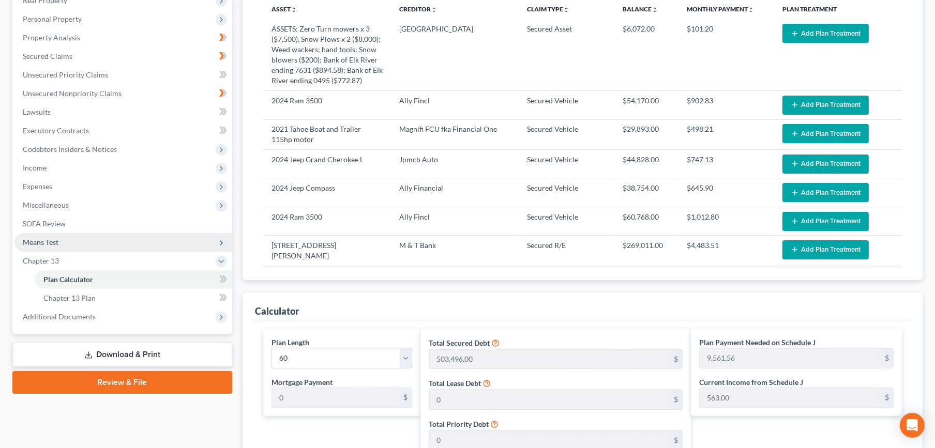
click at [89, 245] on span "Means Test" at bounding box center [123, 242] width 218 height 19
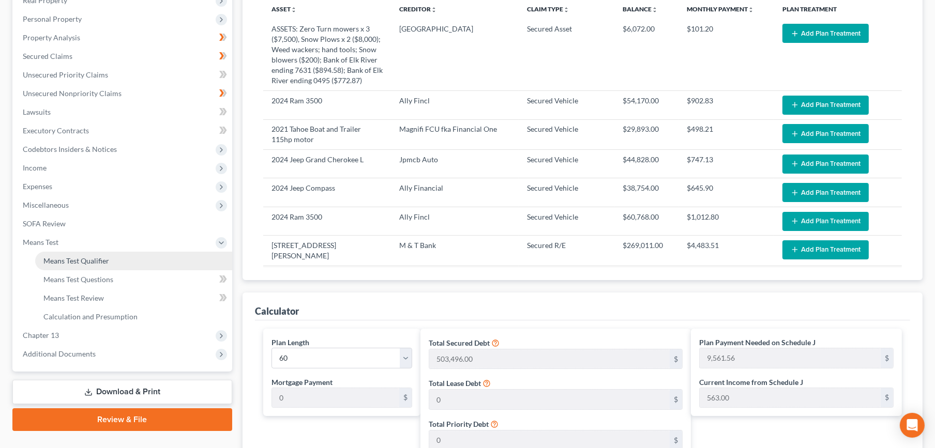
click at [89, 266] on link "Means Test Qualifier" at bounding box center [133, 261] width 197 height 19
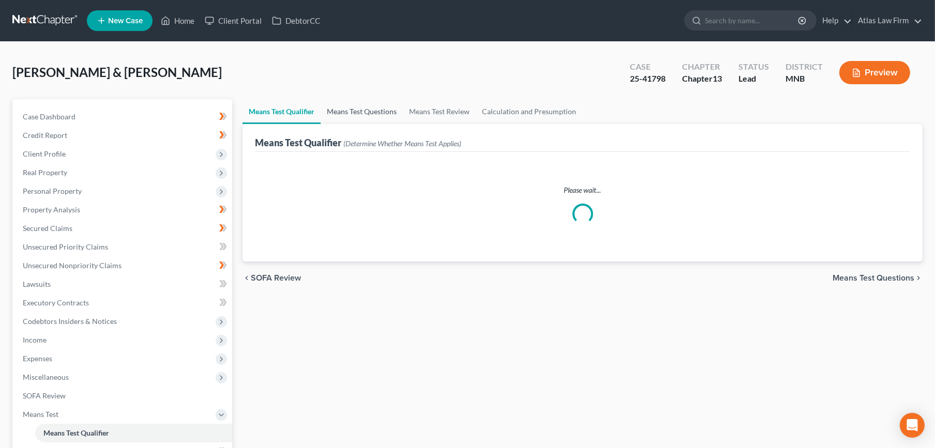
click at [348, 117] on link "Means Test Questions" at bounding box center [362, 111] width 82 height 25
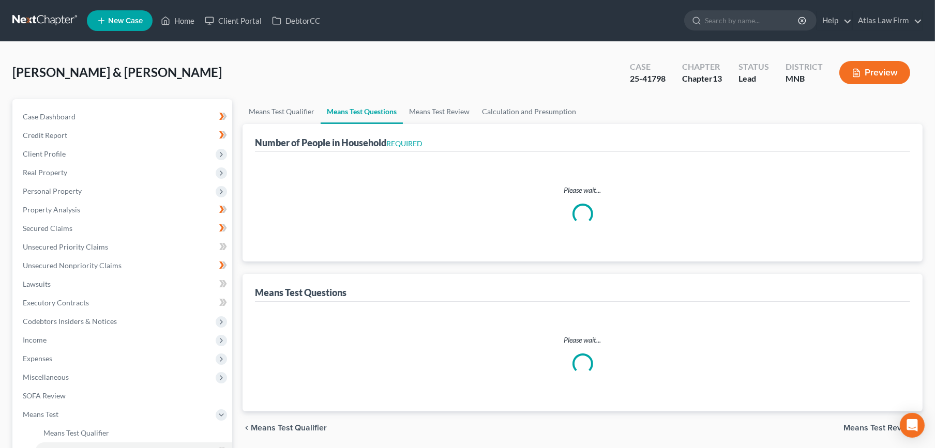
select select "0"
select select "60"
select select "1"
select select "60"
select select "1"
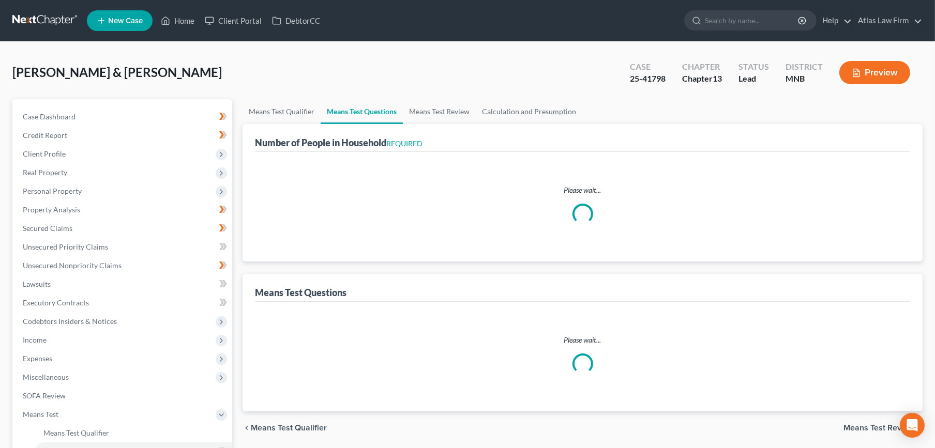
select select "60"
select select "1"
select select "60"
select select "1"
select select "60"
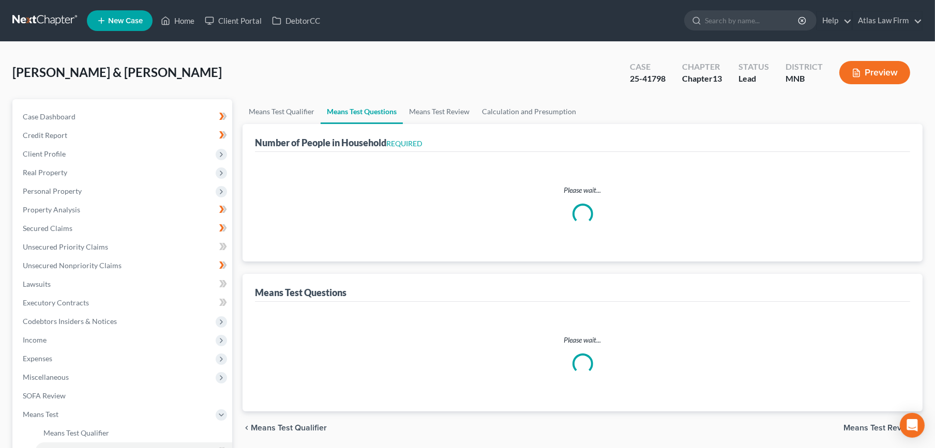
select select "60"
select select "1"
select select "60"
select select "2"
select select "4"
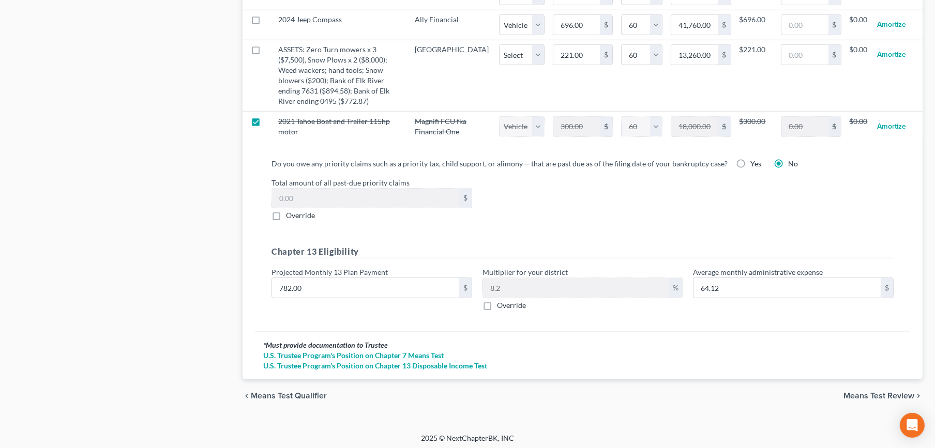
scroll to position [1219, 0]
click at [302, 287] on input "782.00" at bounding box center [365, 287] width 187 height 20
type input "5"
type input "0.41"
type input "56"
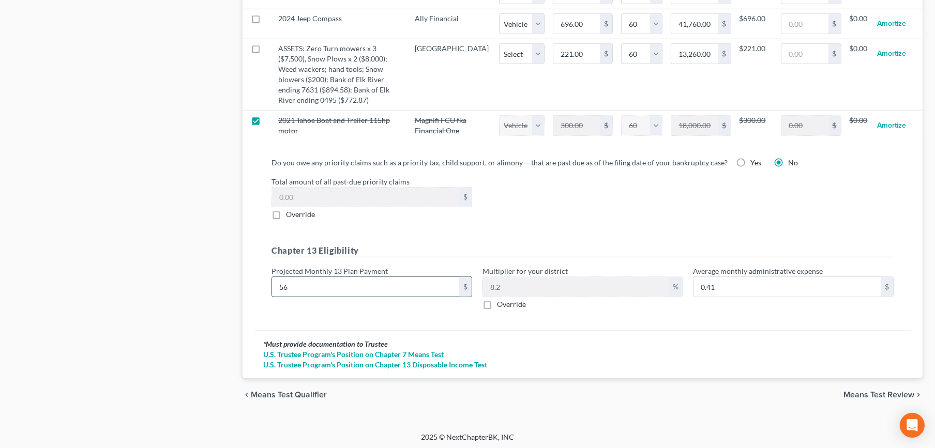
type input "4.59"
type input "563"
type input "46.16"
type input "563"
click at [878, 391] on span "Means Test Review" at bounding box center [878, 395] width 71 height 8
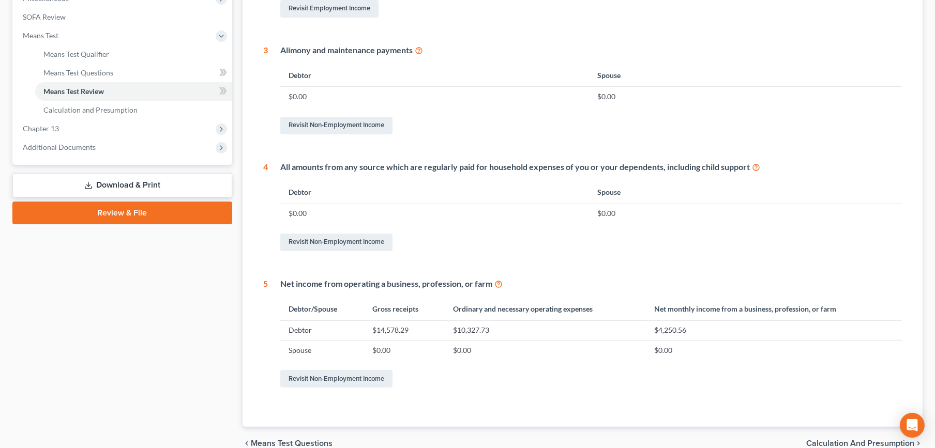
scroll to position [429, 0]
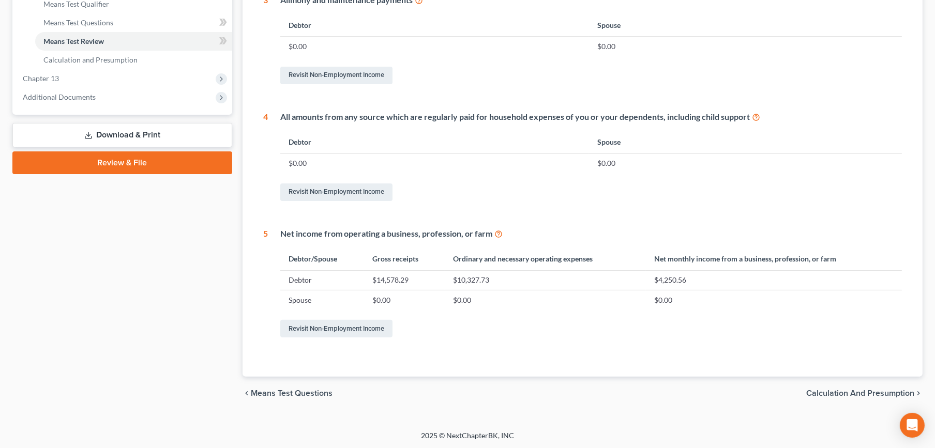
click at [123, 162] on link "Review & File" at bounding box center [122, 162] width 220 height 23
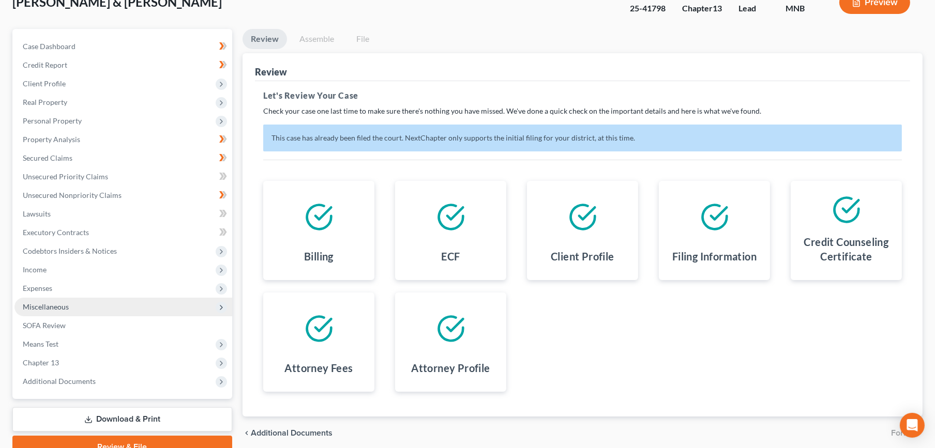
scroll to position [118, 0]
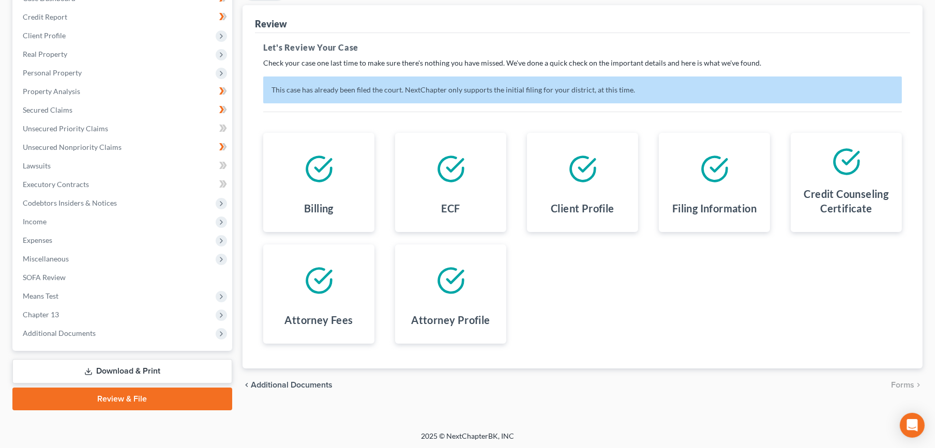
click at [119, 375] on link "Download & Print" at bounding box center [122, 371] width 220 height 24
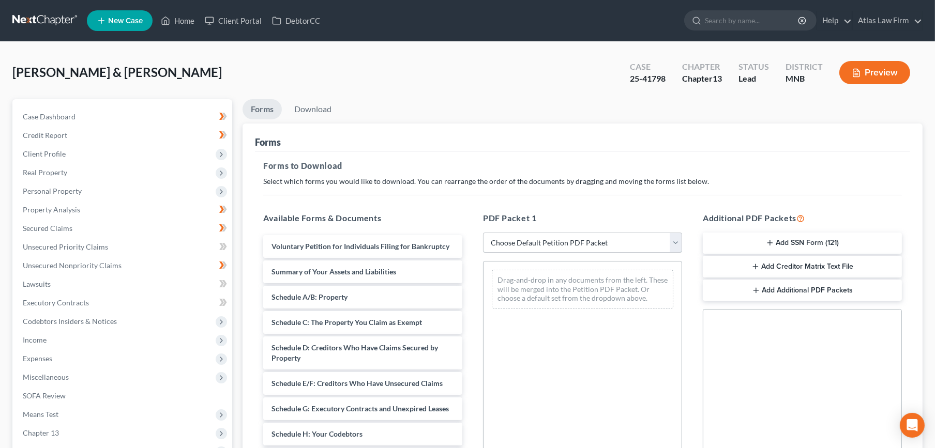
drag, startPoint x: 566, startPoint y: 247, endPoint x: 562, endPoint y: 253, distance: 7.2
click at [566, 247] on select "Choose Default Petition PDF Packet Complete Bankruptcy Petition (all forms and …" at bounding box center [582, 243] width 199 height 21
select select "0"
click at [483, 233] on select "Choose Default Petition PDF Packet Complete Bankruptcy Petition (all forms and …" at bounding box center [582, 243] width 199 height 21
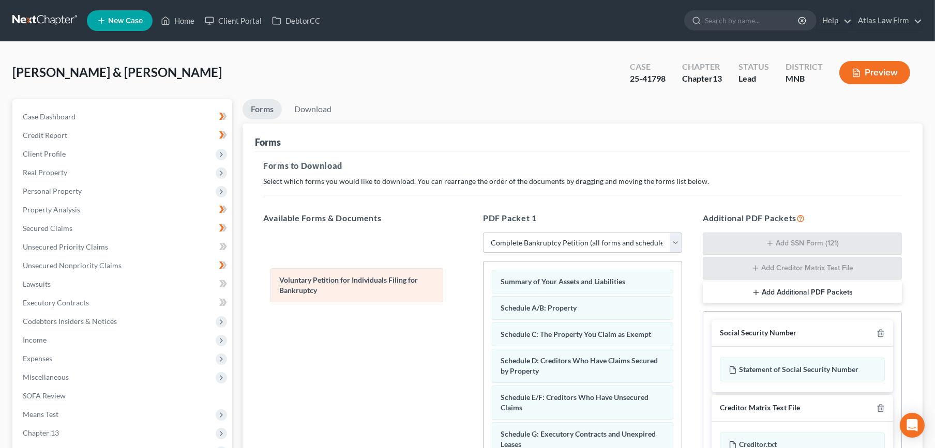
drag, startPoint x: 552, startPoint y: 282, endPoint x: 295, endPoint y: 268, distance: 257.3
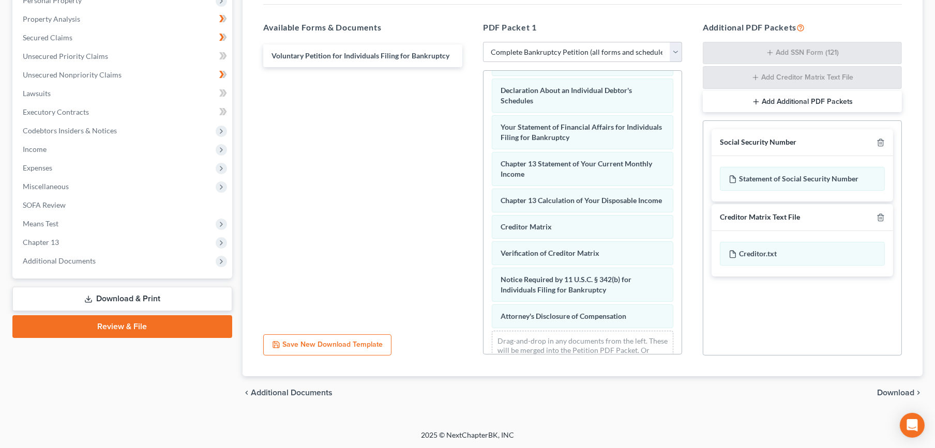
scroll to position [287, 0]
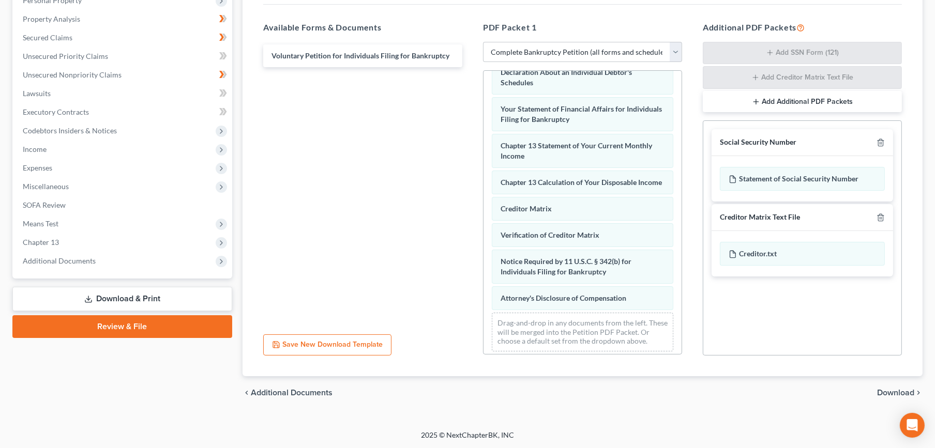
click at [896, 391] on span "Download" at bounding box center [895, 393] width 37 height 8
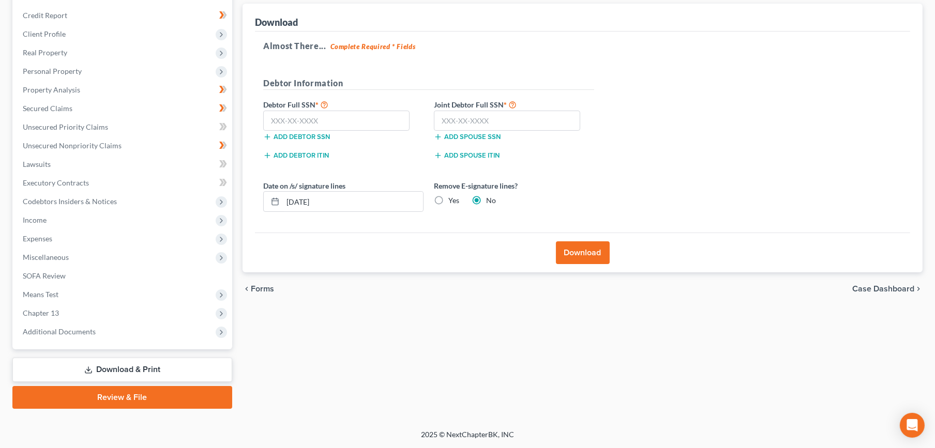
scroll to position [118, 0]
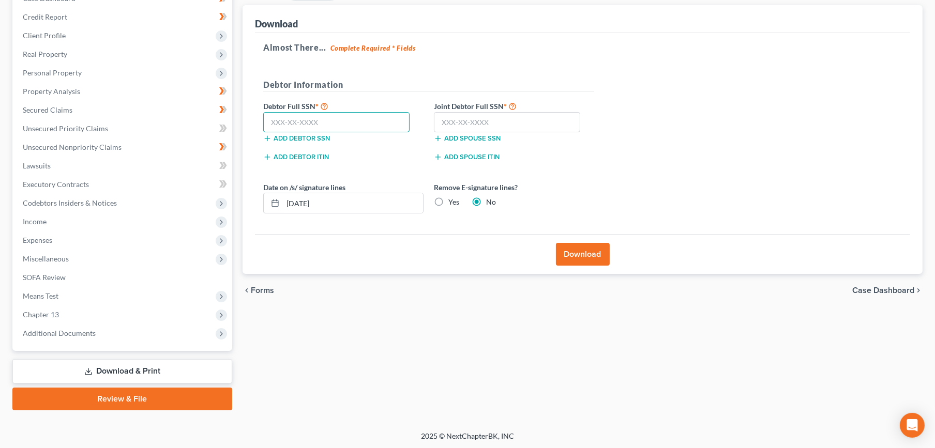
click at [312, 127] on input "text" at bounding box center [336, 122] width 146 height 21
paste input "473-74-8069"
type input "473-74-8069"
click at [457, 123] on input "text" at bounding box center [507, 122] width 146 height 21
paste input "474-94-7459"
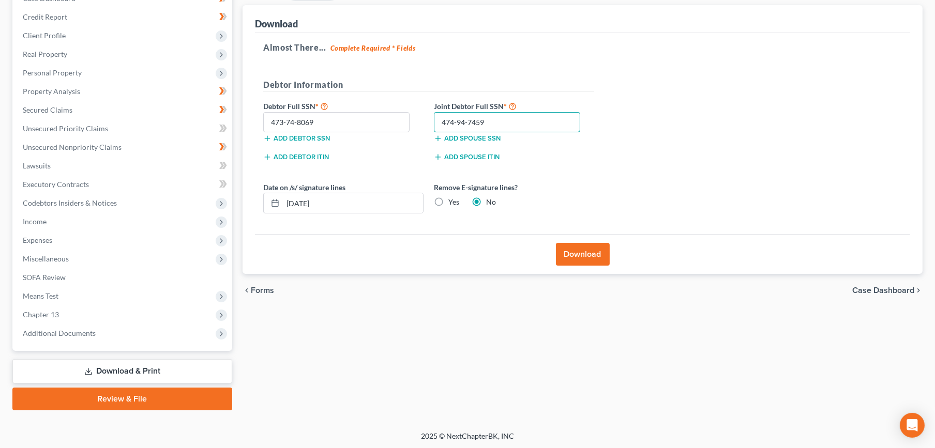
type input "474-94-7459"
click at [586, 254] on button "Download" at bounding box center [583, 254] width 54 height 23
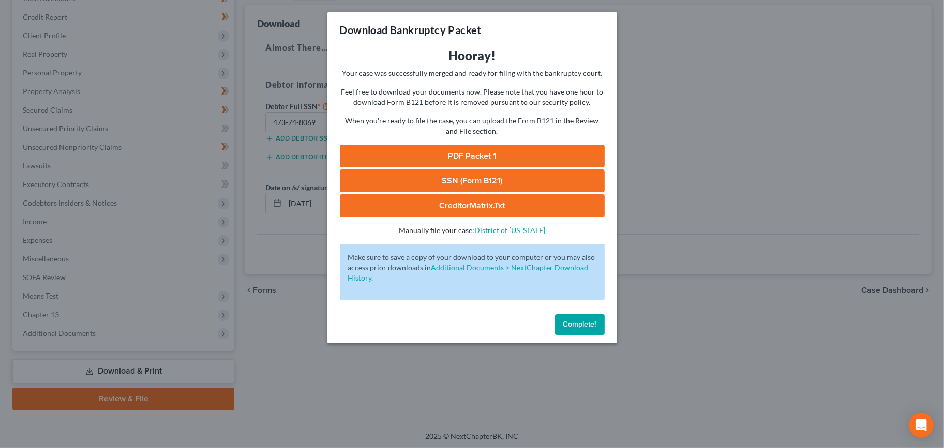
click at [526, 146] on link "PDF Packet 1" at bounding box center [472, 156] width 265 height 23
drag, startPoint x: 568, startPoint y: 317, endPoint x: 545, endPoint y: 324, distance: 23.9
click at [568, 317] on button "Complete!" at bounding box center [580, 324] width 50 height 21
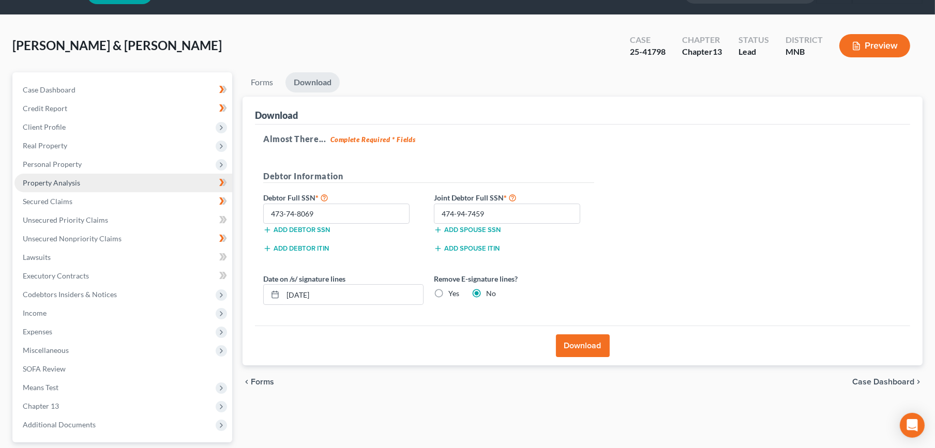
scroll to position [4, 0]
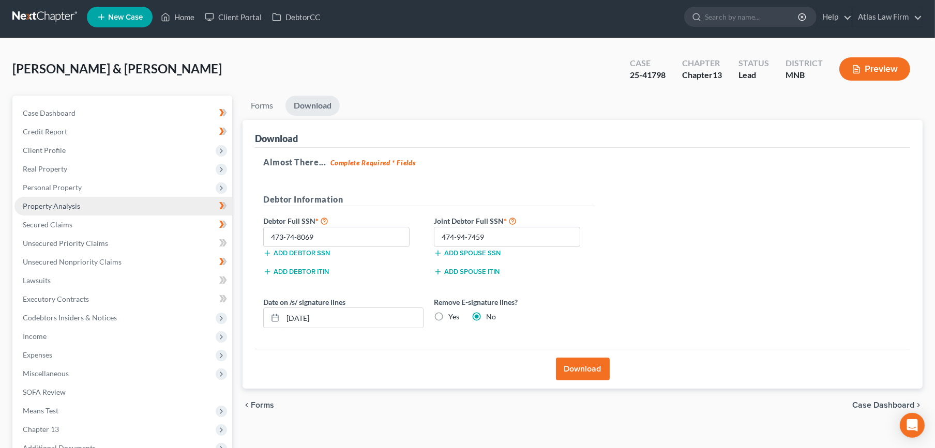
click at [63, 204] on span "Property Analysis" at bounding box center [51, 206] width 57 height 9
